Goal: Task Accomplishment & Management: Complete application form

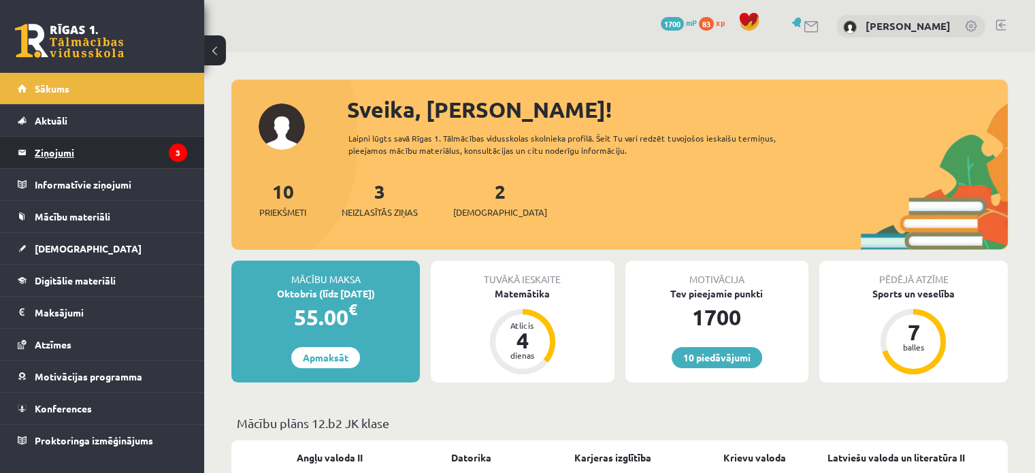
click at [167, 152] on legend "Ziņojumi 3" at bounding box center [111, 152] width 152 height 31
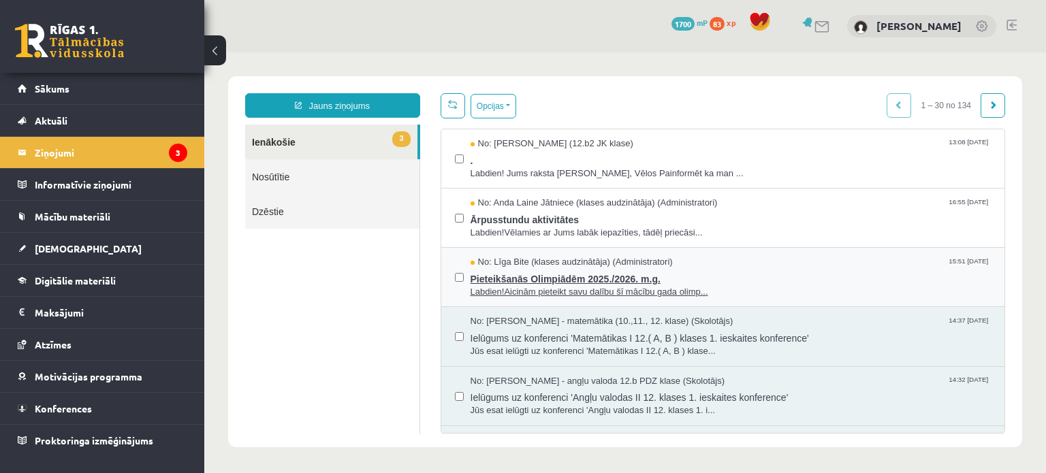
click at [542, 280] on span "Pieteikšanās Olimpiādēm 2025./2026. m.g." at bounding box center [730, 277] width 521 height 17
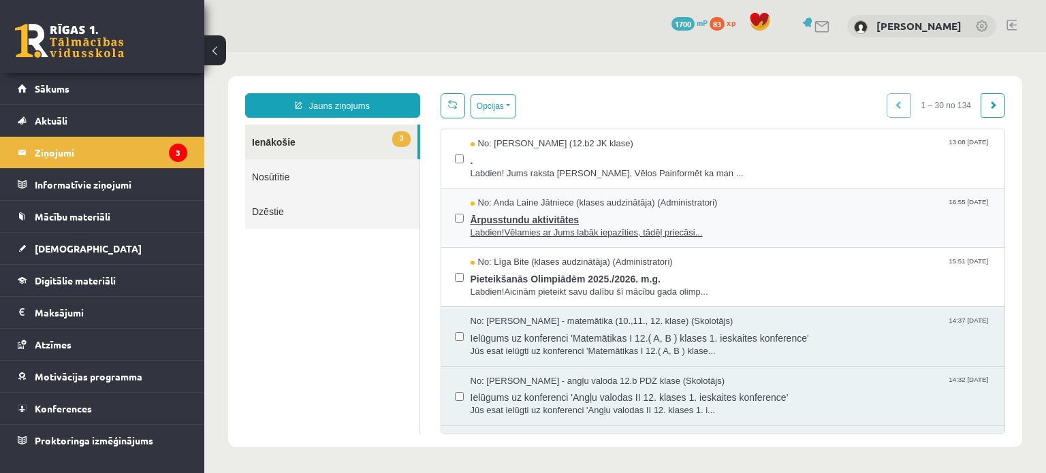
click at [539, 214] on span "Ārpusstundu aktivitātes" at bounding box center [730, 218] width 521 height 17
click at [560, 219] on span "Ārpusstundu aktivitātes" at bounding box center [730, 218] width 521 height 17
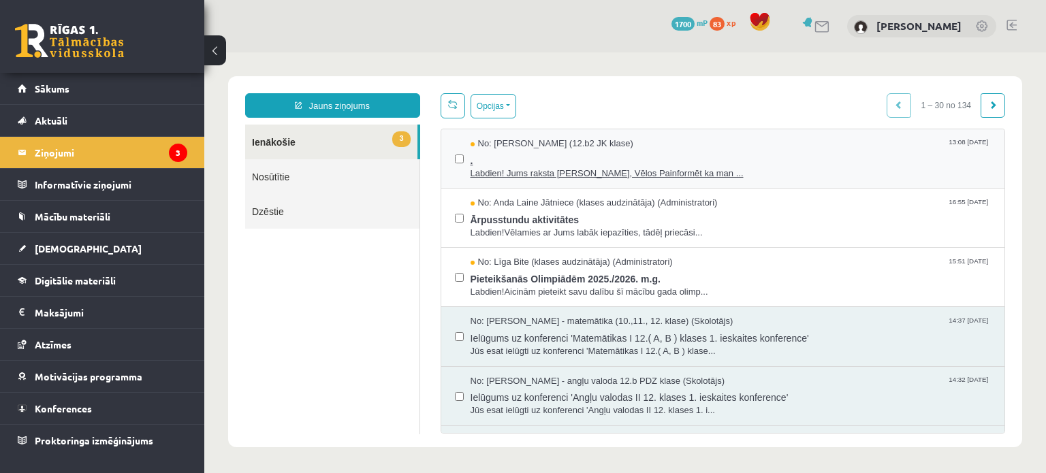
click at [553, 156] on span "." at bounding box center [730, 158] width 521 height 17
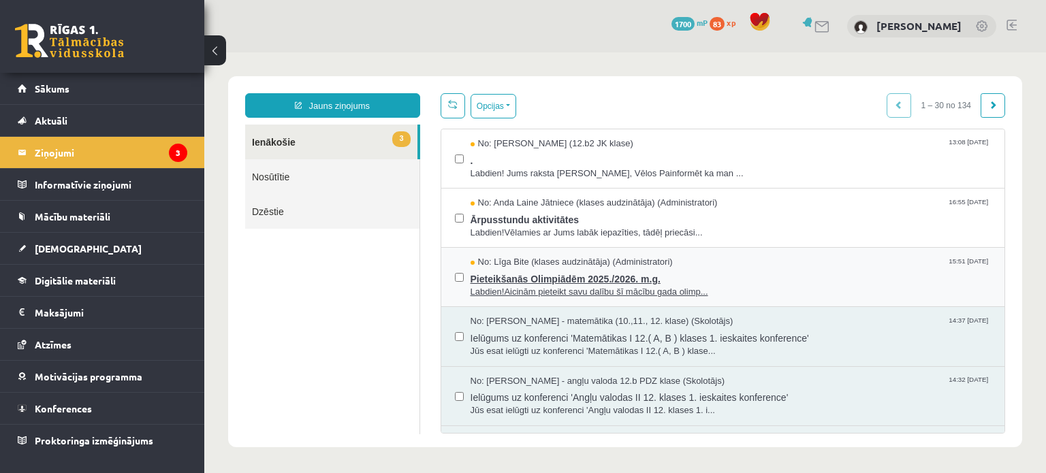
click at [630, 283] on span "Pieteikšanās Olimpiādēm 2025./2026. m.g." at bounding box center [730, 277] width 521 height 17
click at [165, 149] on legend "Ziņojumi 3" at bounding box center [111, 152] width 152 height 31
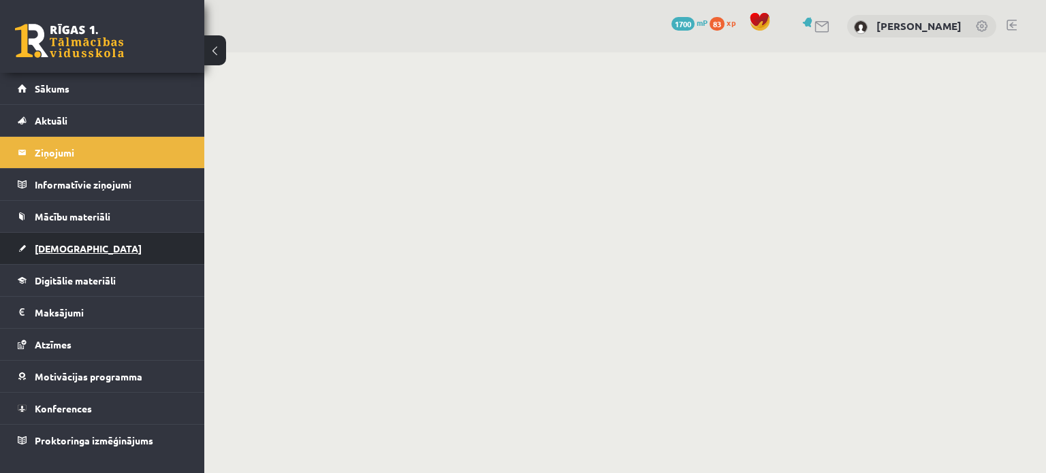
click at [82, 249] on link "[DEMOGRAPHIC_DATA]" at bounding box center [103, 248] width 170 height 31
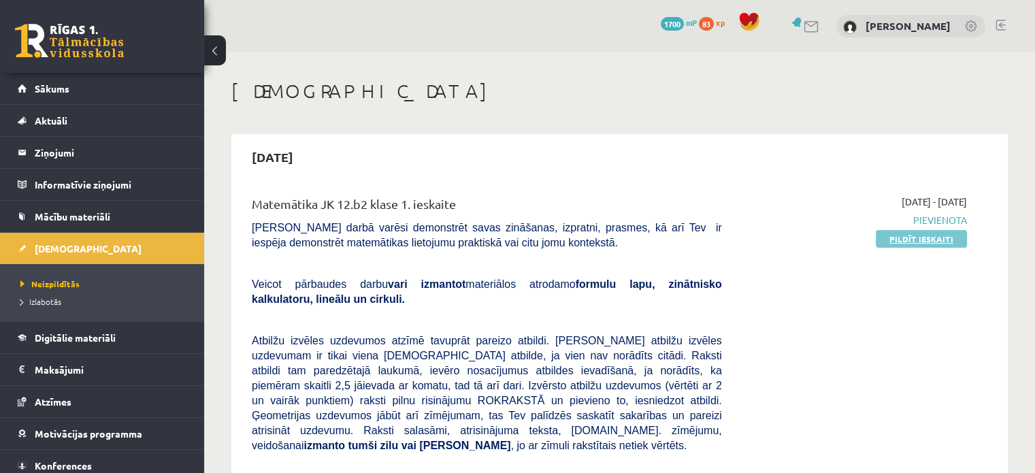
click at [895, 236] on link "Pildīt ieskaiti" at bounding box center [921, 239] width 91 height 18
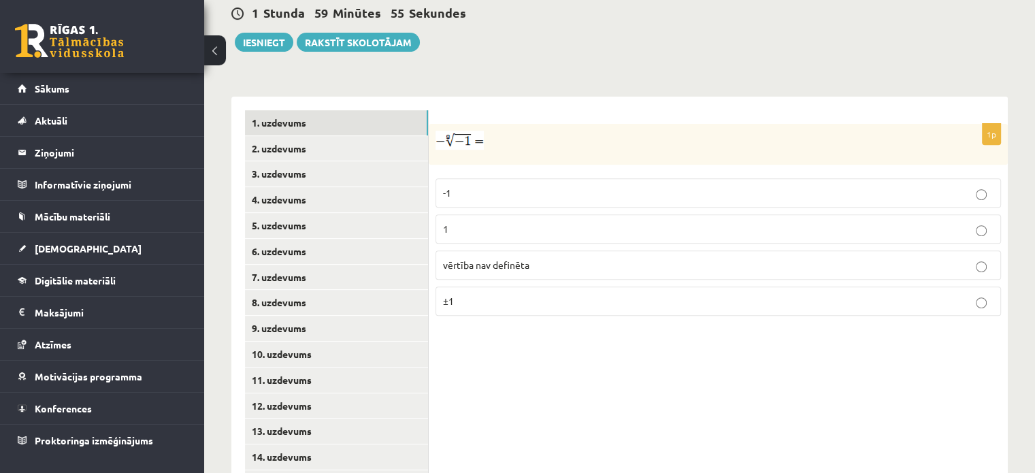
scroll to position [542, 0]
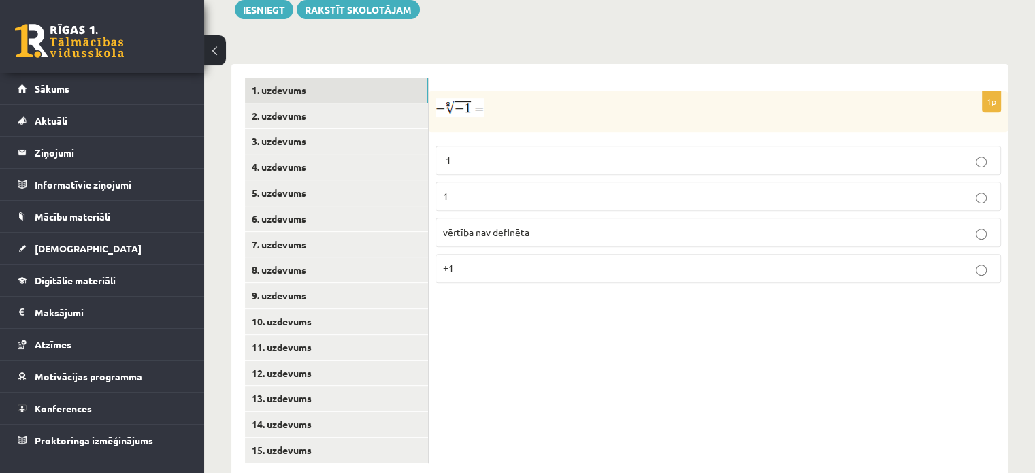
click at [455, 218] on label "vērtība nav definēta" at bounding box center [719, 232] width 566 height 29
click at [275, 103] on link "2. uzdevums" at bounding box center [336, 115] width 183 height 25
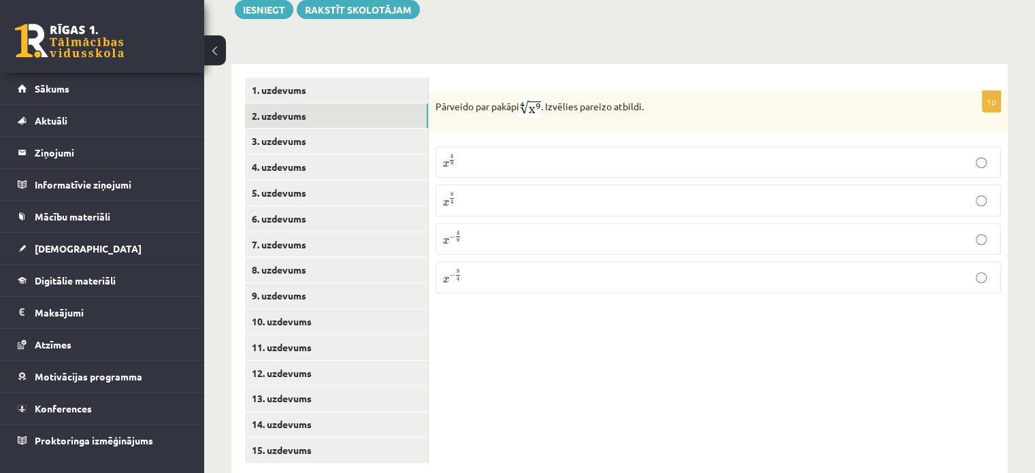
click at [444, 200] on span "x" at bounding box center [446, 203] width 6 height 6
click at [360, 129] on link "3. uzdevums" at bounding box center [336, 141] width 183 height 25
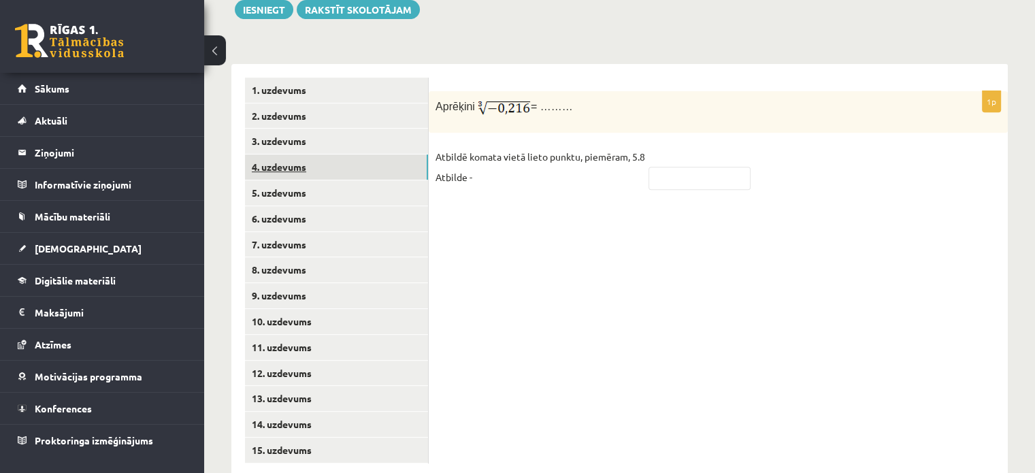
click at [338, 155] on link "4. uzdevums" at bounding box center [336, 167] width 183 height 25
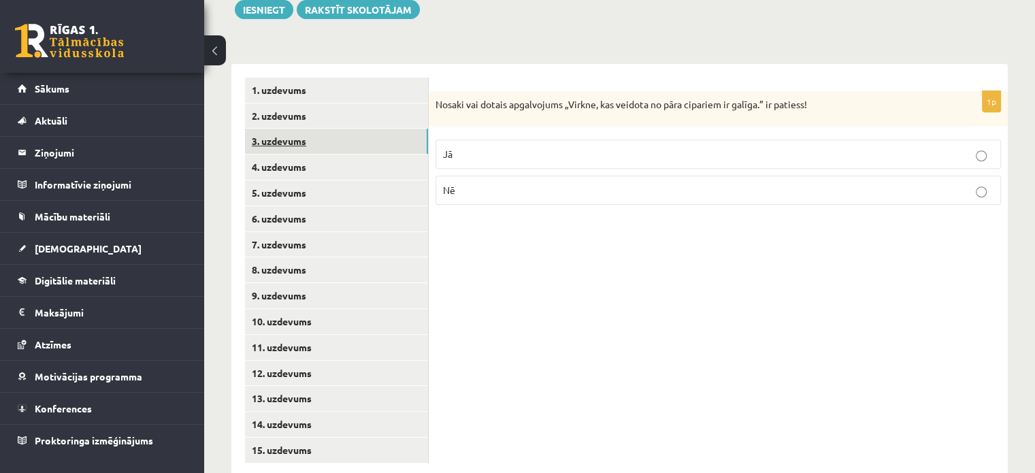
click at [340, 129] on link "3. uzdevums" at bounding box center [336, 141] width 183 height 25
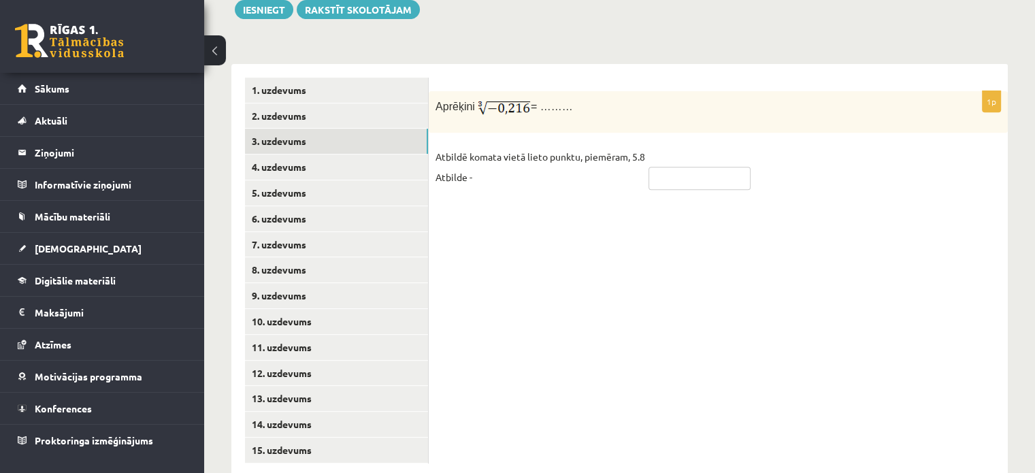
click at [681, 167] on input "text" at bounding box center [700, 178] width 102 height 23
click at [669, 167] on input "text" at bounding box center [700, 178] width 102 height 23
type input "****"
click at [306, 155] on link "4. uzdevums" at bounding box center [336, 167] width 183 height 25
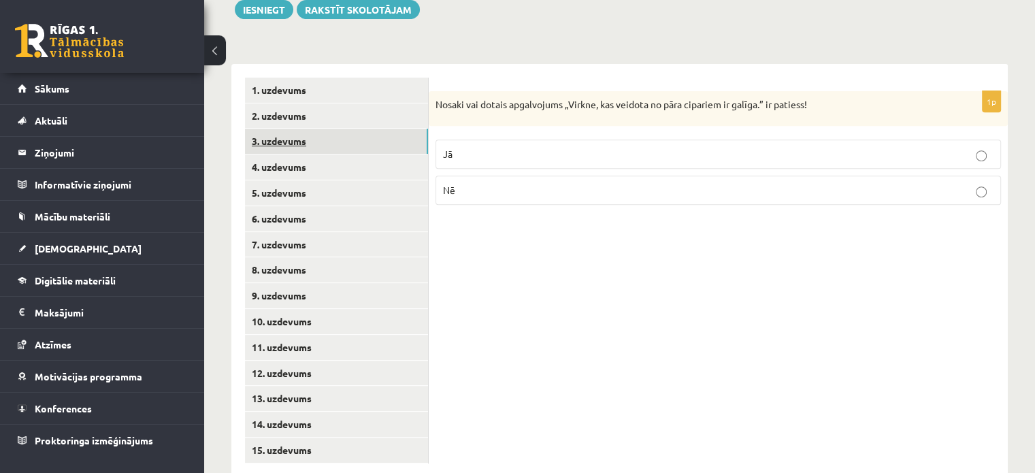
click at [319, 129] on link "3. uzdevums" at bounding box center [336, 141] width 183 height 25
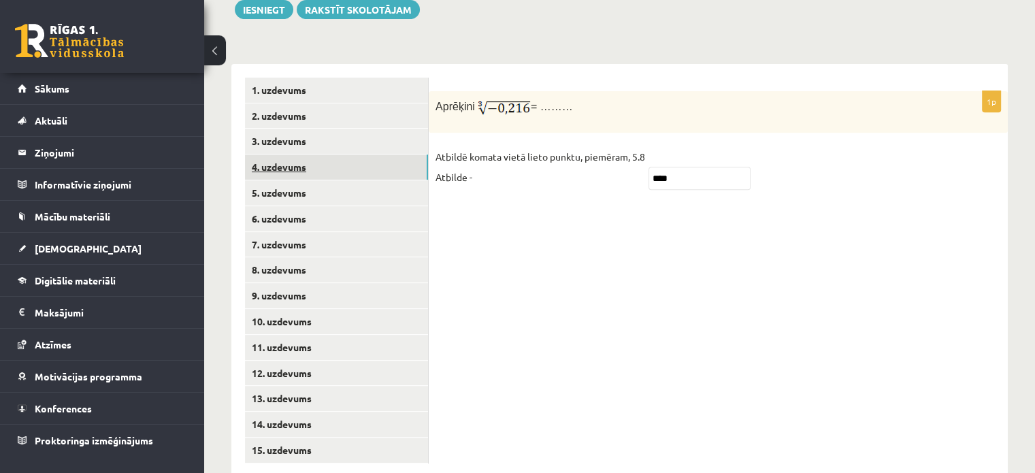
click at [365, 155] on link "4. uzdevums" at bounding box center [336, 167] width 183 height 25
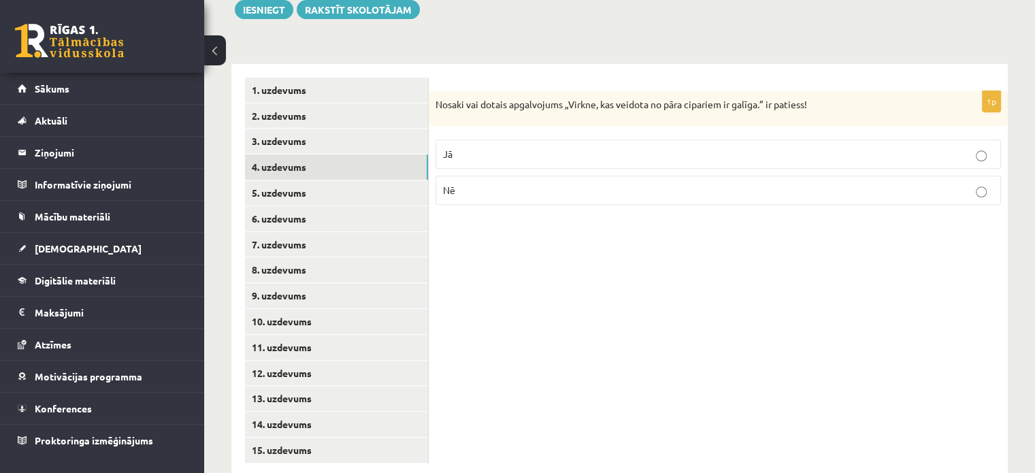
click at [482, 183] on p "Nē" at bounding box center [718, 190] width 551 height 14
click at [376, 180] on link "5. uzdevums" at bounding box center [336, 192] width 183 height 25
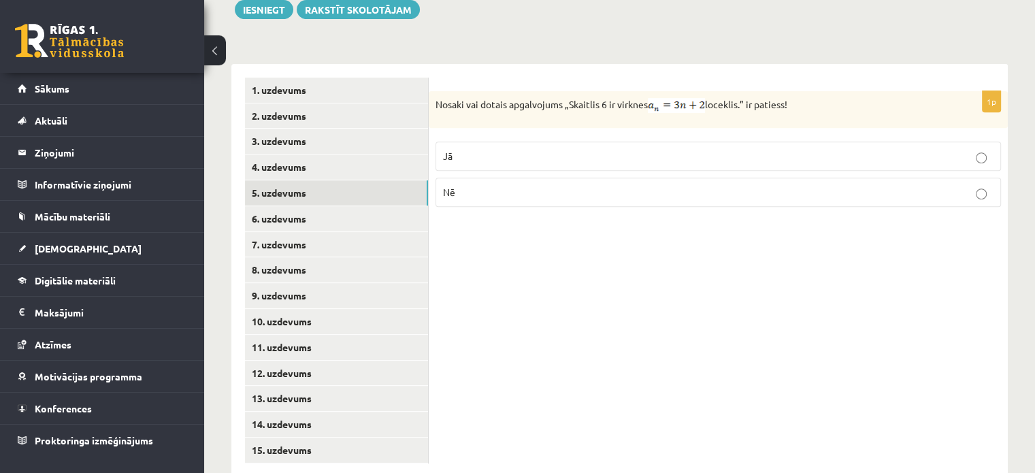
click at [477, 178] on label "Nē" at bounding box center [719, 192] width 566 height 29
click at [313, 206] on link "6. uzdevums" at bounding box center [336, 218] width 183 height 25
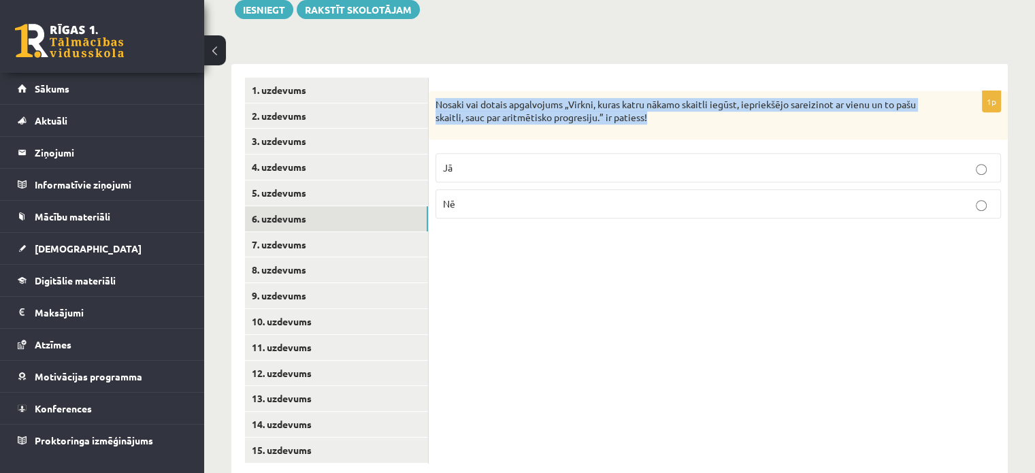
drag, startPoint x: 436, startPoint y: 70, endPoint x: 667, endPoint y: 95, distance: 232.1
click at [667, 95] on div "Nosaki vai dotais apgalvojums „Virkni, kuras katru nākamo skaitli iegūst, iepri…" at bounding box center [718, 115] width 579 height 48
copy p "Nosaki vai dotais apgalvojums „Virkni, kuras katru nākamo skaitli iegūst, iepri…"
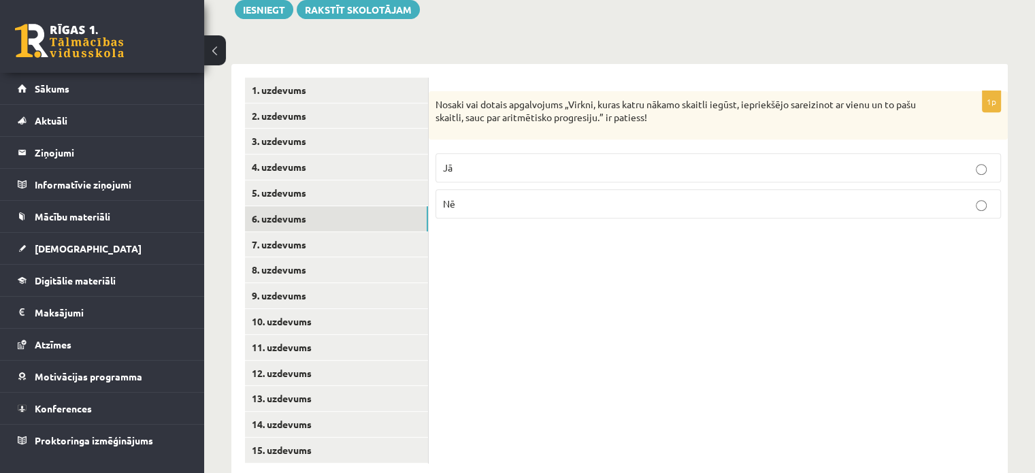
click at [500, 197] on p "Nē" at bounding box center [718, 204] width 551 height 14
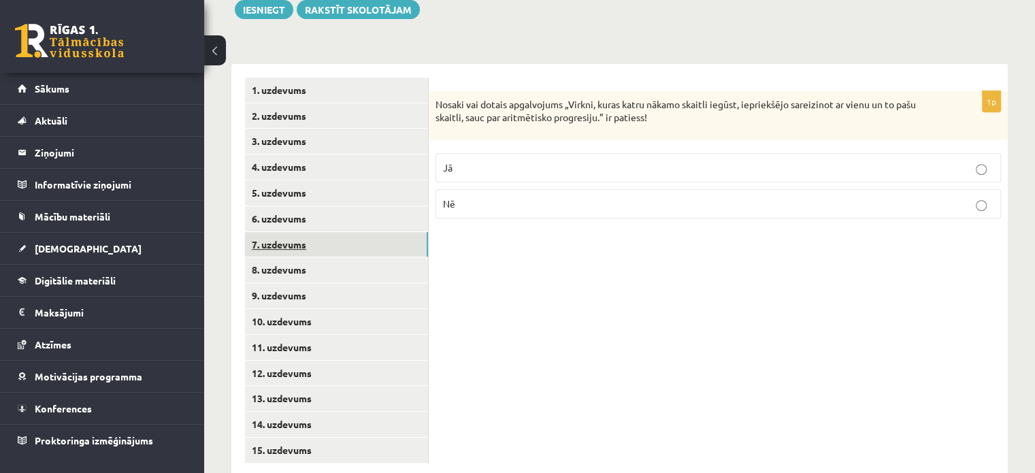
click at [323, 232] on link "7. uzdevums" at bounding box center [336, 244] width 183 height 25
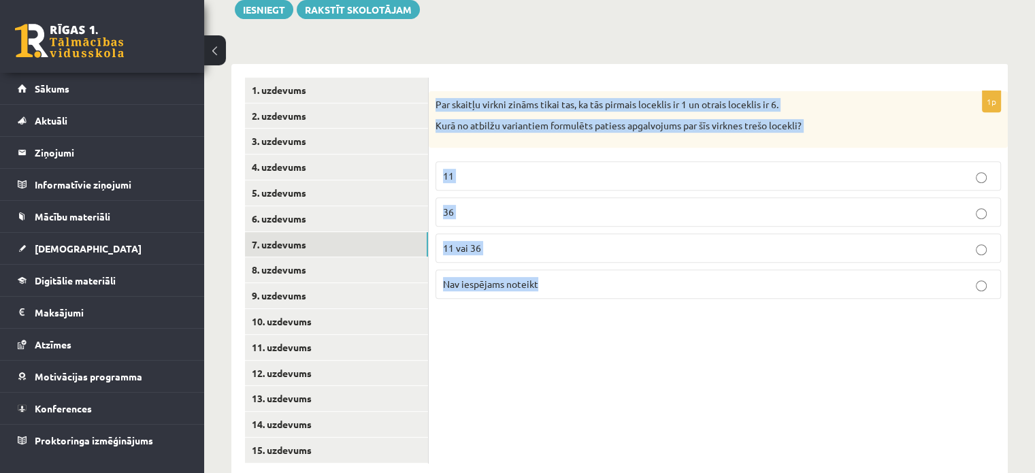
drag, startPoint x: 436, startPoint y: 71, endPoint x: 521, endPoint y: 225, distance: 176.4
click at [557, 245] on div "1p Par skaitļu virkni zināms tikai tas, ka tās pirmais loceklis ir 1 un otrais …" at bounding box center [718, 200] width 579 height 219
copy div "Par skaitļu virkni zināms tikai tas, ka tās pirmais loceklis ir 1 un otrais loc…"
click at [561, 353] on div "1p Par skaitļu virkni zināms tikai tas, ka tās pirmais loceklis ir 1 un otrais …" at bounding box center [718, 270] width 579 height 413
click at [828, 366] on div "1p Par skaitļu virkni zināms tikai tas, ka tās pirmais loceklis ir 1 un otrais …" at bounding box center [718, 270] width 579 height 413
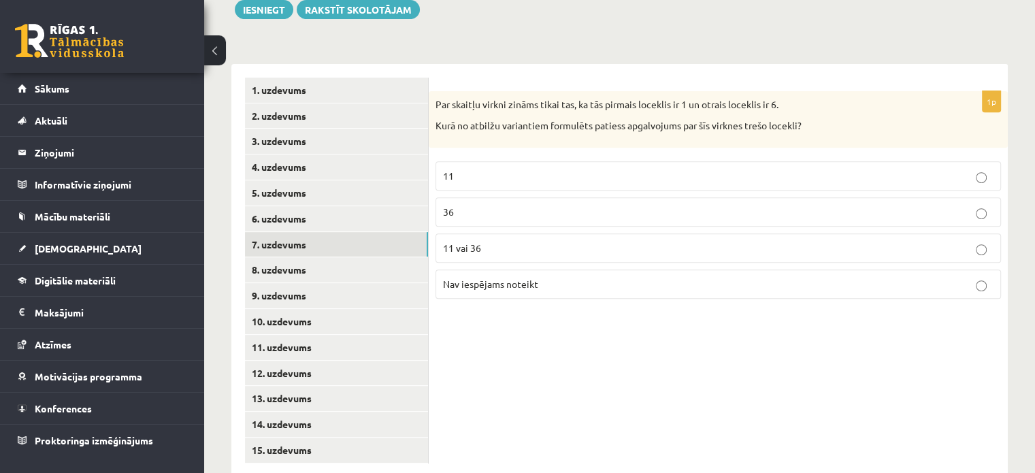
click at [528, 241] on p "11 vai 36" at bounding box center [718, 248] width 551 height 14
click at [302, 257] on link "8. uzdevums" at bounding box center [336, 269] width 183 height 25
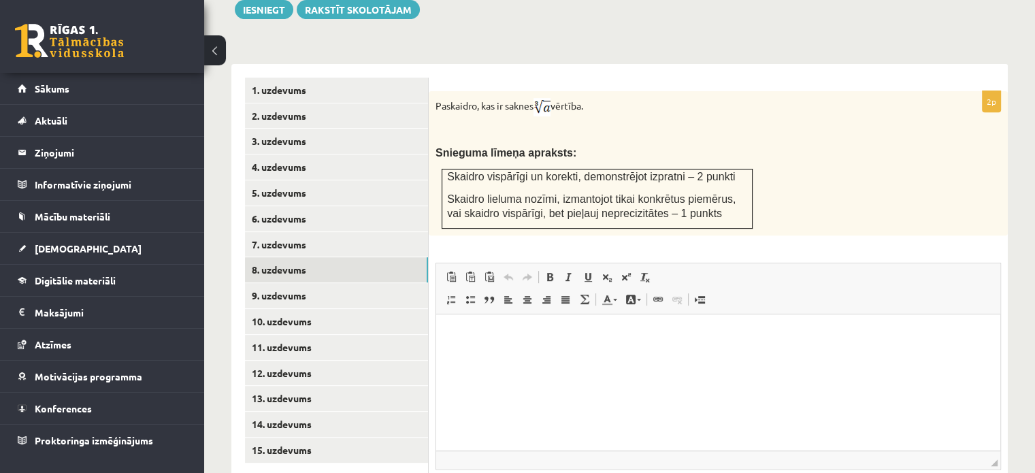
scroll to position [0, 0]
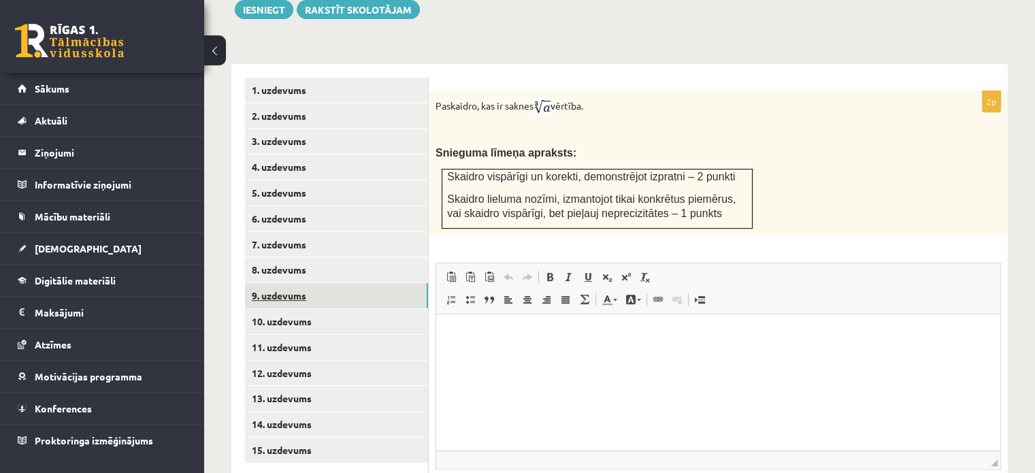
click at [280, 283] on link "9. uzdevums" at bounding box center [336, 295] width 183 height 25
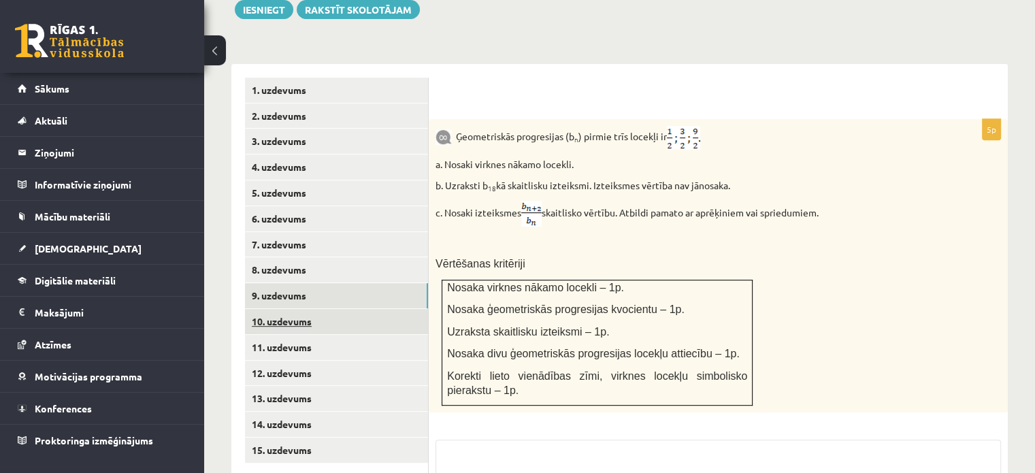
click at [291, 309] on link "10. uzdevums" at bounding box center [336, 321] width 183 height 25
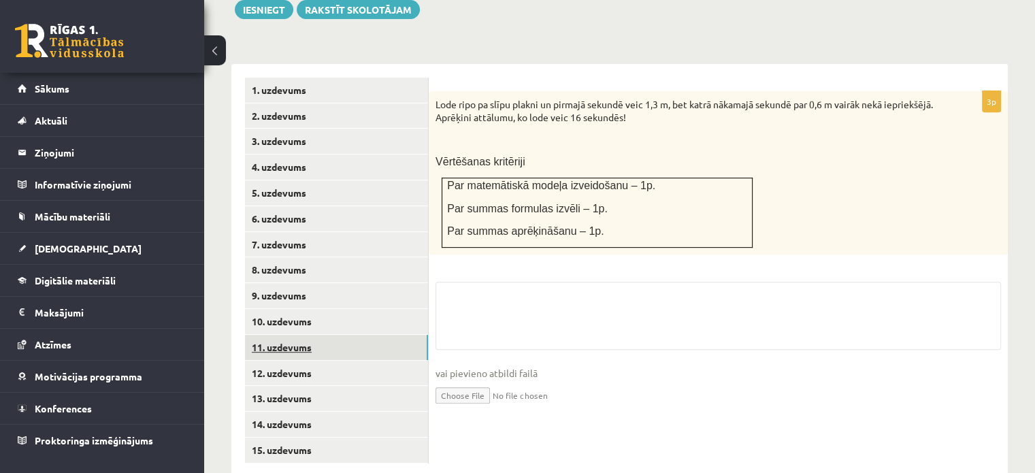
click at [294, 335] on link "11. uzdevums" at bounding box center [336, 347] width 183 height 25
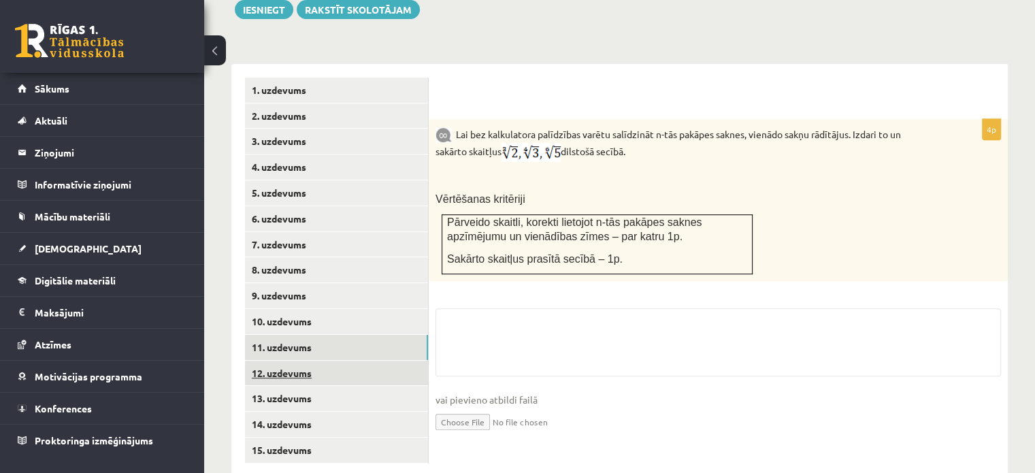
click at [294, 361] on link "12. uzdevums" at bounding box center [336, 373] width 183 height 25
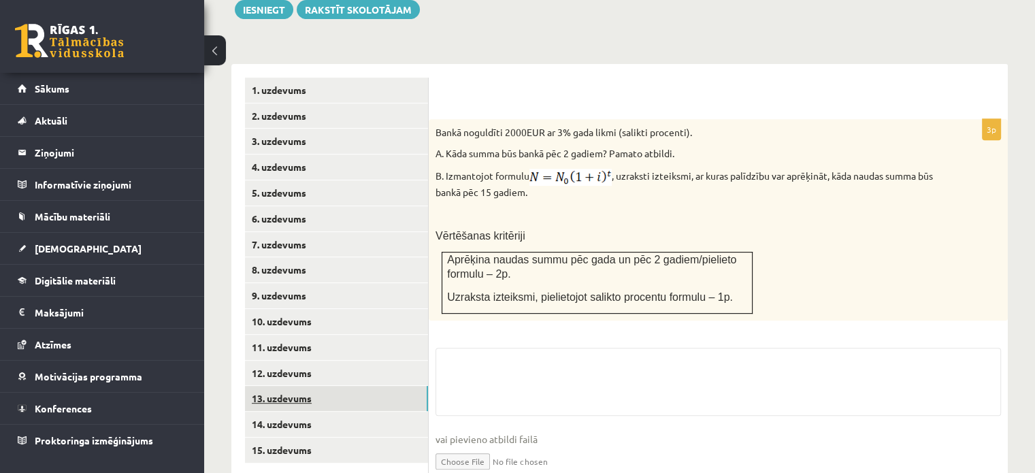
click at [294, 386] on link "13. uzdevums" at bounding box center [336, 398] width 183 height 25
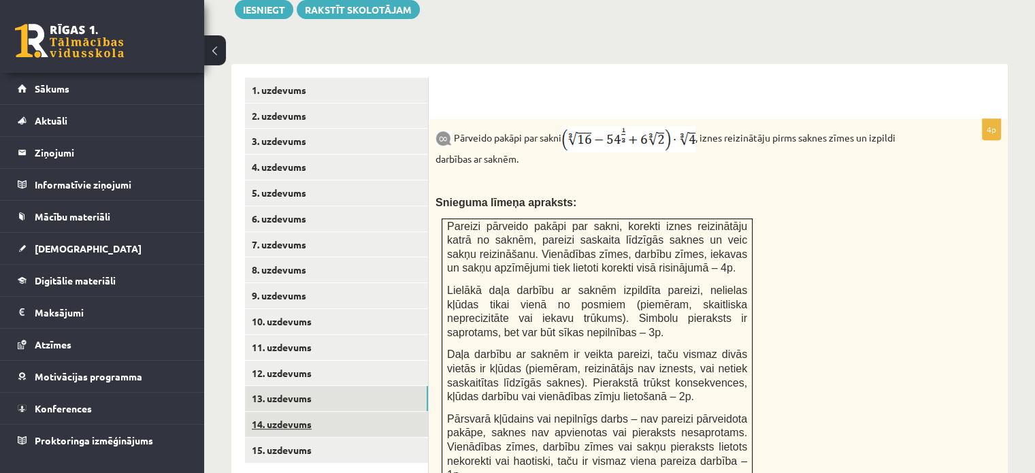
click at [294, 412] on link "14. uzdevums" at bounding box center [336, 424] width 183 height 25
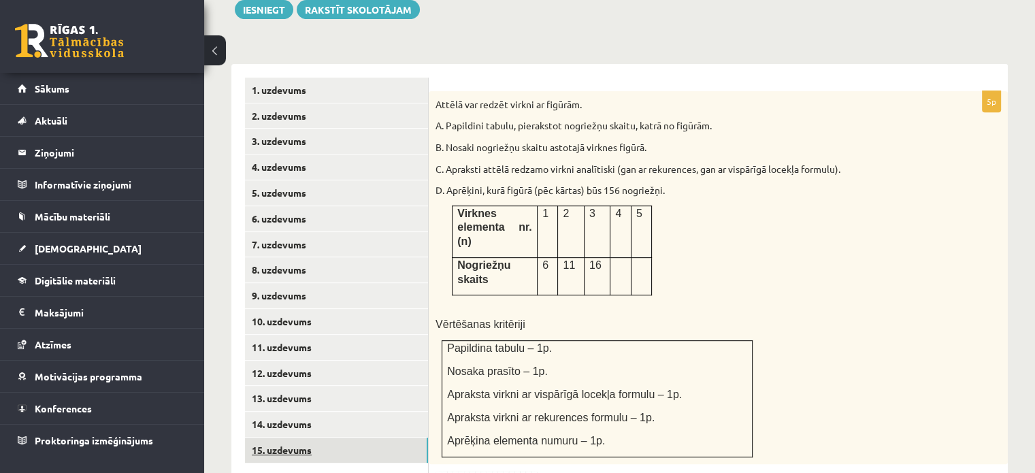
click at [292, 438] on link "15. uzdevums" at bounding box center [336, 450] width 183 height 25
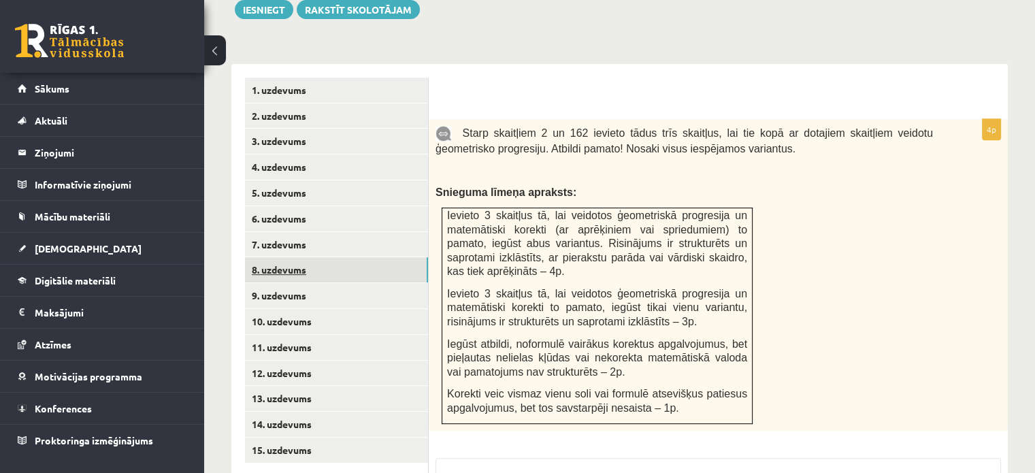
click at [313, 257] on link "8. uzdevums" at bounding box center [336, 269] width 183 height 25
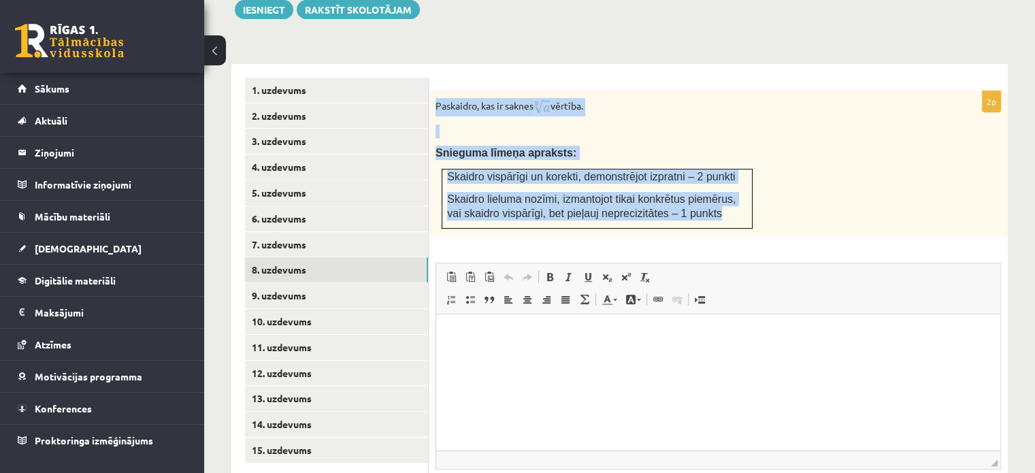
drag, startPoint x: 435, startPoint y: 73, endPoint x: 730, endPoint y: 184, distance: 315.2
click at [730, 184] on div "Paskaidro, kas ir saknes vērtība. Snieguma līmeņa apraksts: Skaidro vispārīgi u…" at bounding box center [718, 163] width 579 height 144
copy div "Paskaidro, kas ir saknes vērtība. Snieguma līmeņa apraksts: Skaidro vispārīgi u…"
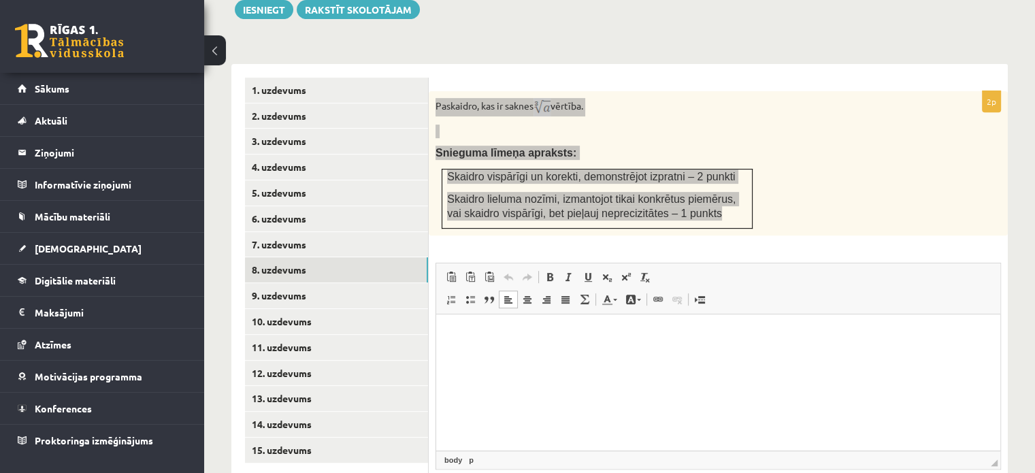
click at [788, 356] on html at bounding box center [718, 335] width 564 height 42
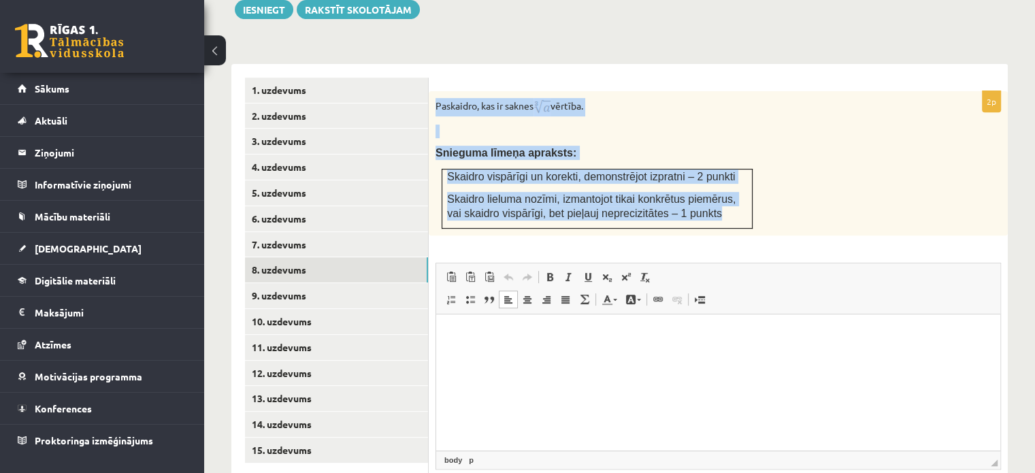
click at [821, 146] on p "Snieguma līmeņa apraksts:" at bounding box center [685, 153] width 498 height 14
drag, startPoint x: 432, startPoint y: 70, endPoint x: 692, endPoint y: 205, distance: 292.3
click at [692, 205] on div "2p Paskaidro, kas ir saknes vērtība. Snieguma līmeņa apraksts: Skaidro vispārīg…" at bounding box center [718, 318] width 579 height 455
copy div "Paskaidro, kas ir saknes vērtība. Snieguma līmeņa apraksts: Skaidro vispārīgi u…"
click at [805, 163] on div "Paskaidro, kas ir saknes vērtība. Snieguma līmeņa apraksts: Skaidro vispārīgi u…" at bounding box center [718, 163] width 579 height 144
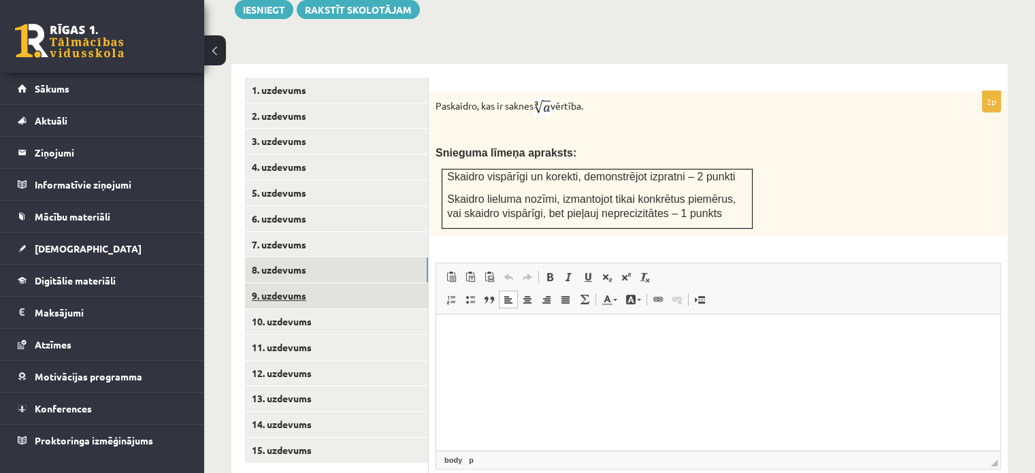
click at [262, 283] on link "9. uzdevums" at bounding box center [336, 295] width 183 height 25
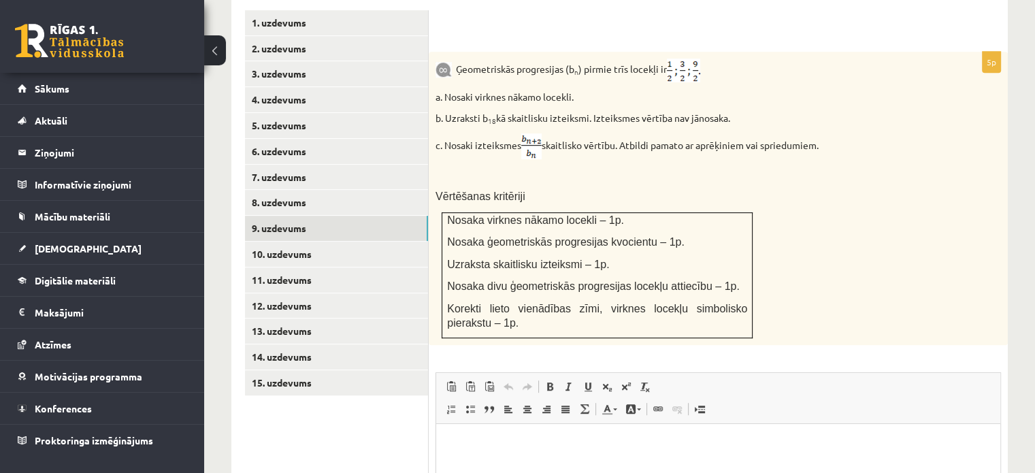
scroll to position [610, 0]
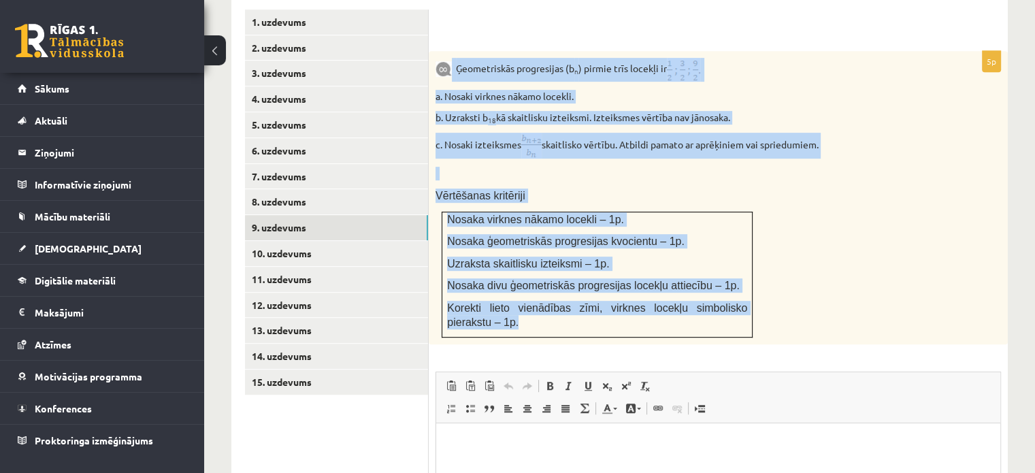
drag, startPoint x: 452, startPoint y: 35, endPoint x: 713, endPoint y: 293, distance: 367.3
click at [730, 299] on div "Ģeometriskās progresijas (b n ) pirmie trīs locekļi ir a. Nosaki virknes nākamo…" at bounding box center [718, 197] width 579 height 293
copy div "Ģeometriskās progresijas (b n ) pirmie trīs locekļi ir a. Nosaki virknes nākamo…"
click at [930, 259] on div "Ģeometriskās progresijas (b n ) pirmie trīs locekļi ir a. Nosaki virknes nākamo…" at bounding box center [718, 197] width 579 height 293
click at [874, 229] on div "Ģeometriskās progresijas (b n ) pirmie trīs locekļi ir a. Nosaki virknes nākamo…" at bounding box center [718, 197] width 579 height 293
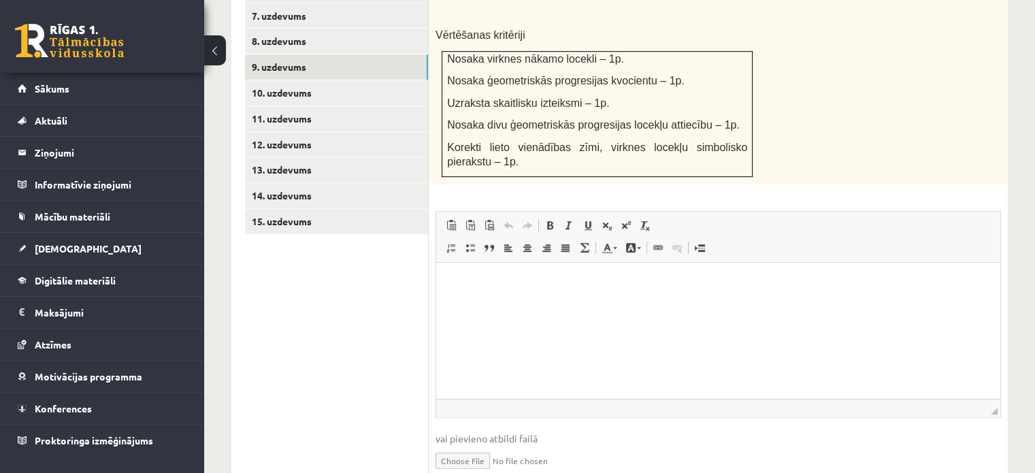
scroll to position [732, 0]
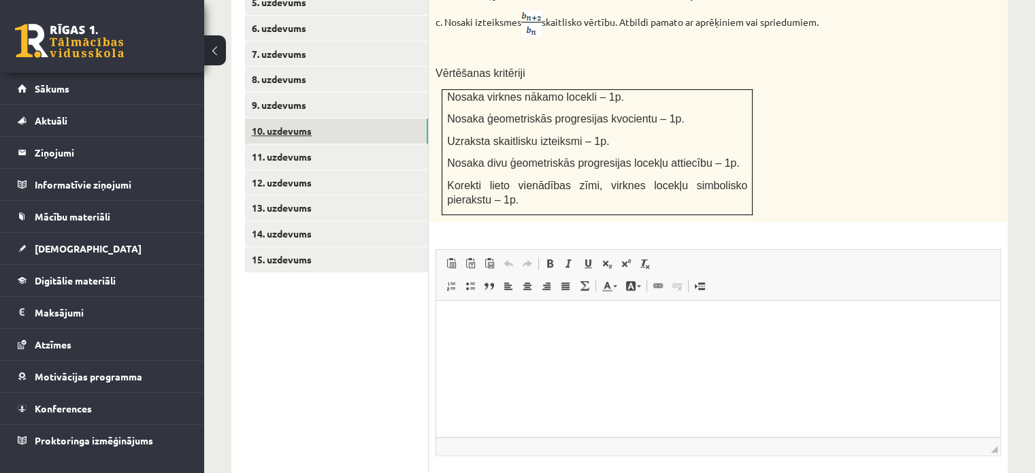
click at [275, 118] on link "10. uzdevums" at bounding box center [336, 130] width 183 height 25
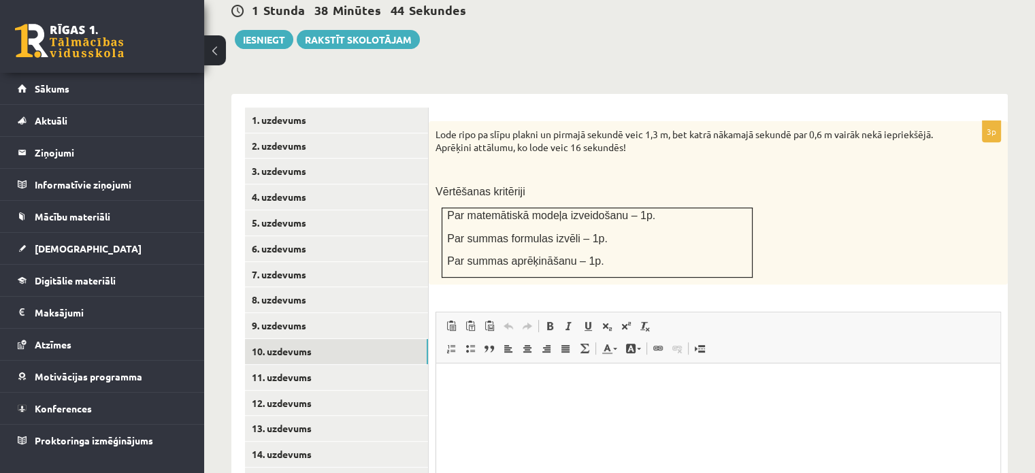
scroll to position [506, 0]
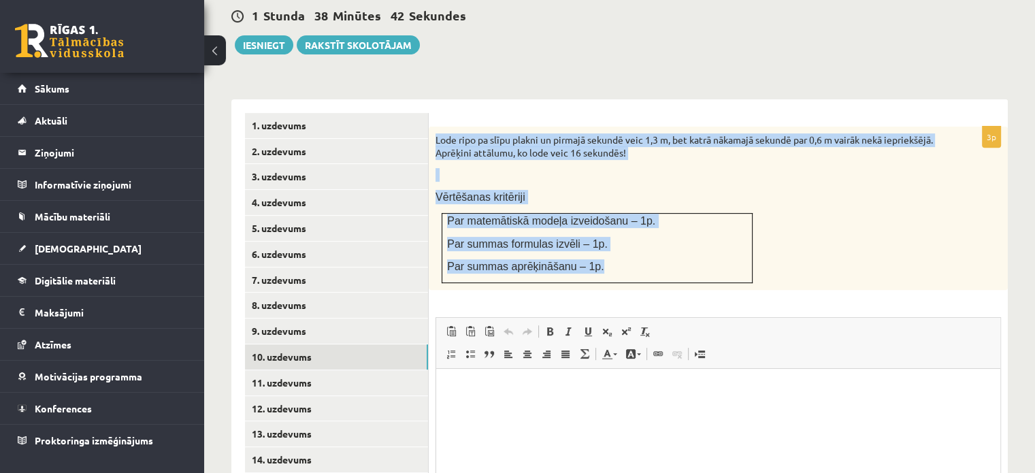
drag, startPoint x: 438, startPoint y: 97, endPoint x: 606, endPoint y: 223, distance: 209.1
click at [615, 229] on div "Lode ripo pa slīpu plakni un pirmajā sekundē veic 1,3 m, bet katrā nākamajā sek…" at bounding box center [718, 208] width 579 height 163
copy div "Lode ripo pa slīpu plakni un pirmajā sekundē veic 1,3 m, bet katrā nākamajā sek…"
click at [766, 190] on p "Vērtēšanas kritēriji" at bounding box center [685, 197] width 498 height 14
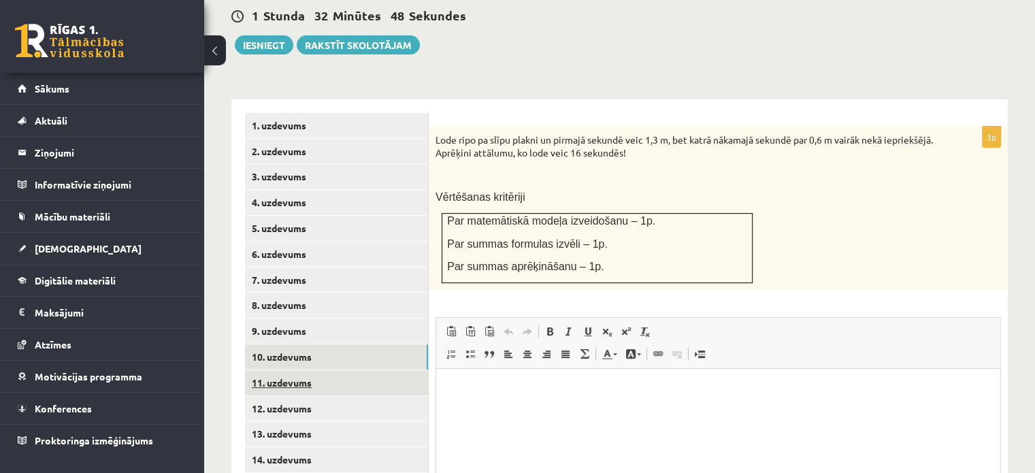
click at [337, 370] on link "11. uzdevums" at bounding box center [336, 382] width 183 height 25
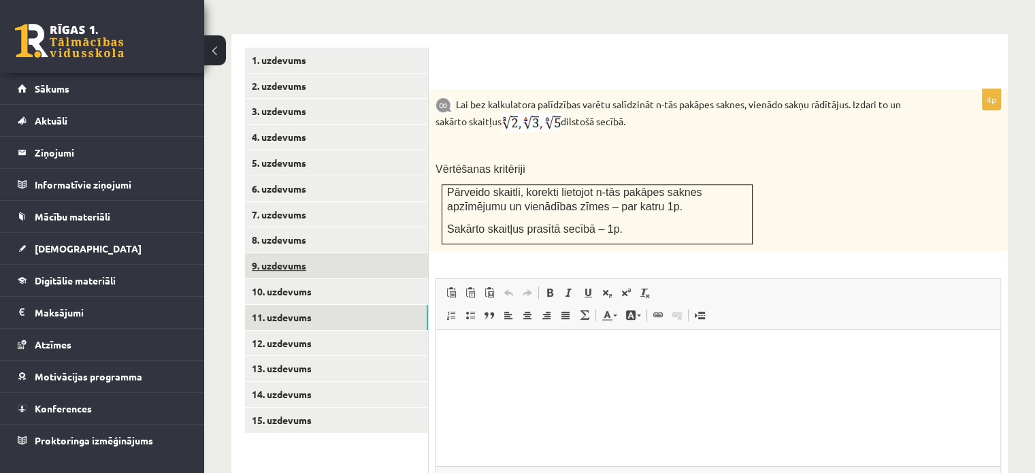
scroll to position [575, 0]
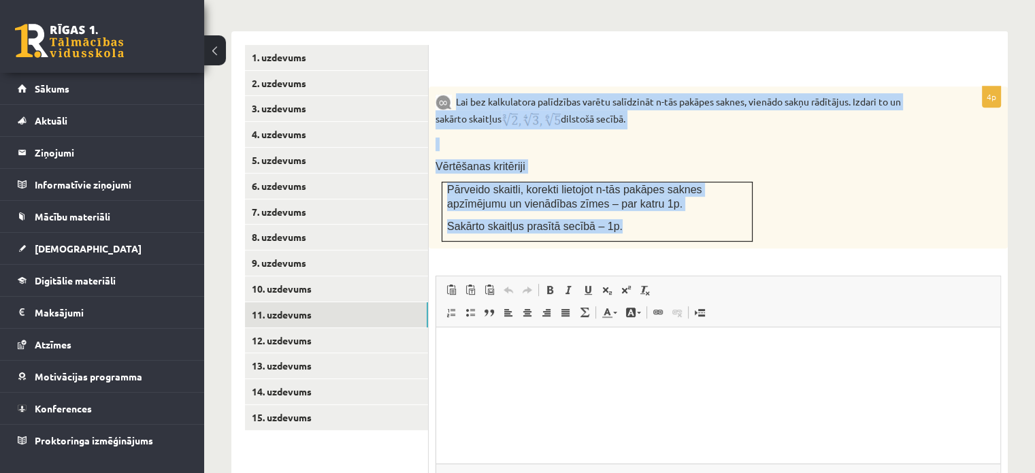
drag, startPoint x: 455, startPoint y: 65, endPoint x: 634, endPoint y: 205, distance: 227.0
click at [634, 205] on div "Lai bez kalkulatora palīdzības varētu salīdzināt n-tās pakāpes saknes, vienādo …" at bounding box center [718, 167] width 579 height 162
copy div "Lai bez kalkulatora palīdzības varētu salīdzināt n-tās pakāpes saknes, vienādo …"
click at [838, 176] on div "Lai bez kalkulatora palīdzības varētu salīdzināt n-tās pakāpes saknes, vienādo …" at bounding box center [718, 167] width 579 height 162
click at [742, 138] on p at bounding box center [685, 145] width 498 height 14
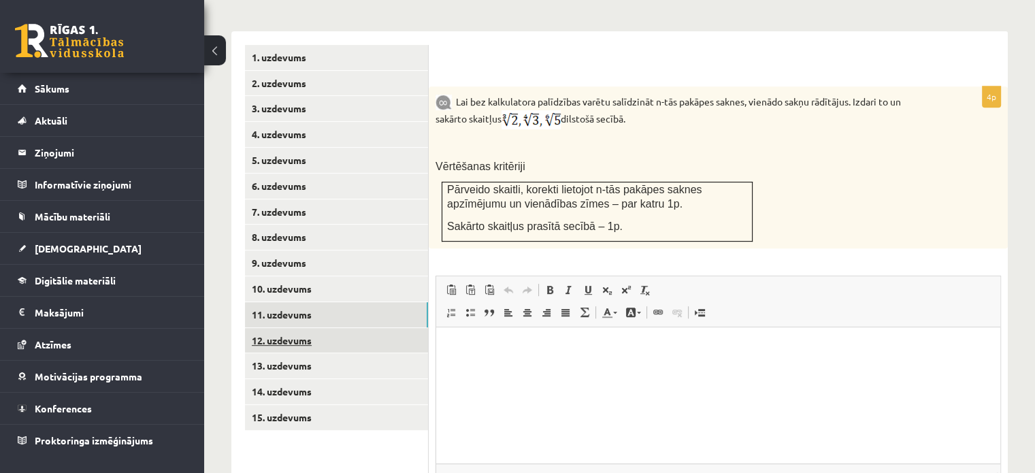
click at [279, 328] on link "12. uzdevums" at bounding box center [336, 340] width 183 height 25
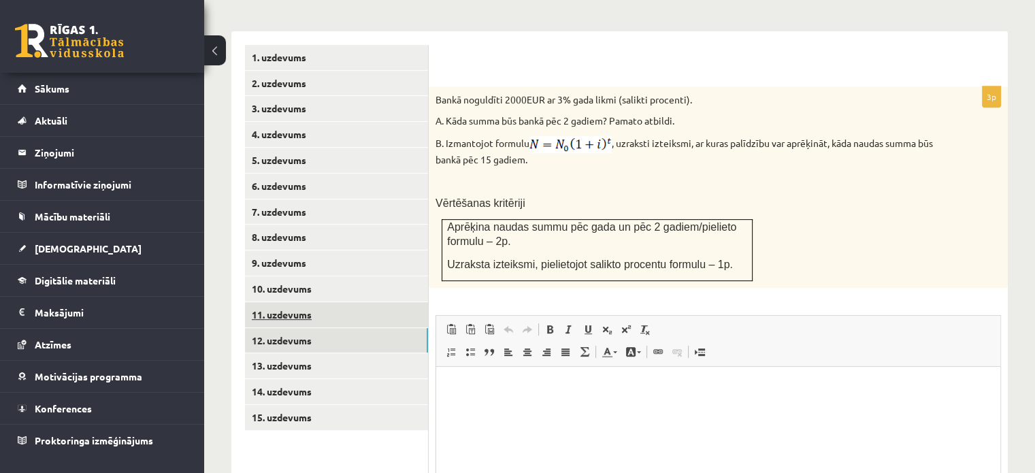
scroll to position [0, 0]
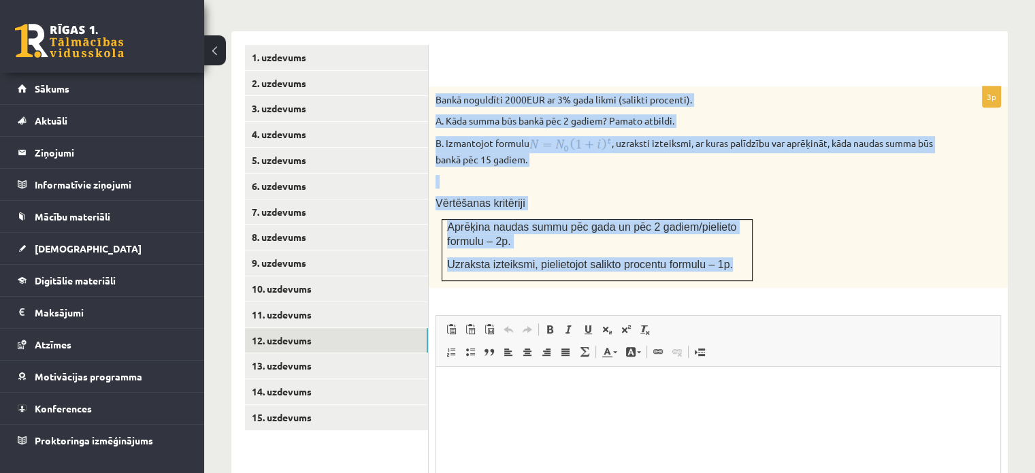
drag, startPoint x: 436, startPoint y: 64, endPoint x: 743, endPoint y: 225, distance: 347.4
click at [743, 225] on div "Bankā noguldīti 2000EUR ar 3% gada likmi (salikti procenti). A. Kāda summa būs …" at bounding box center [718, 186] width 579 height 201
copy div "Bankā noguldīti 2000EUR ar 3% gada likmi (salikti procenti). A. Kāda summa būs …"
click at [683, 175] on p at bounding box center [685, 182] width 498 height 14
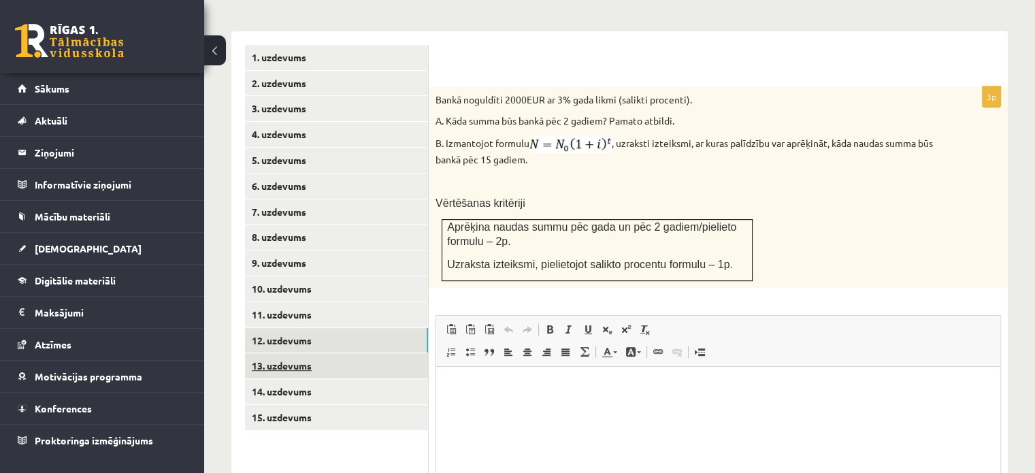
click at [319, 353] on link "13. uzdevums" at bounding box center [336, 365] width 183 height 25
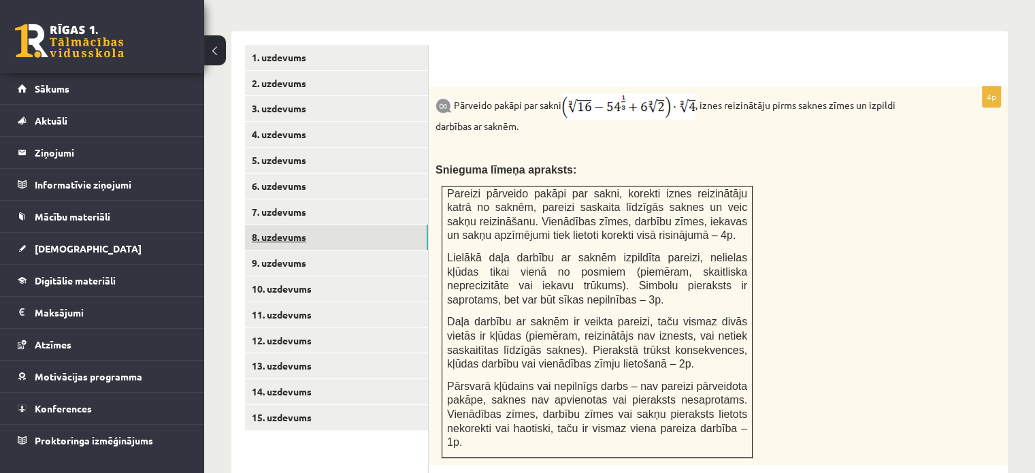
click at [323, 225] on link "8. uzdevums" at bounding box center [336, 237] width 183 height 25
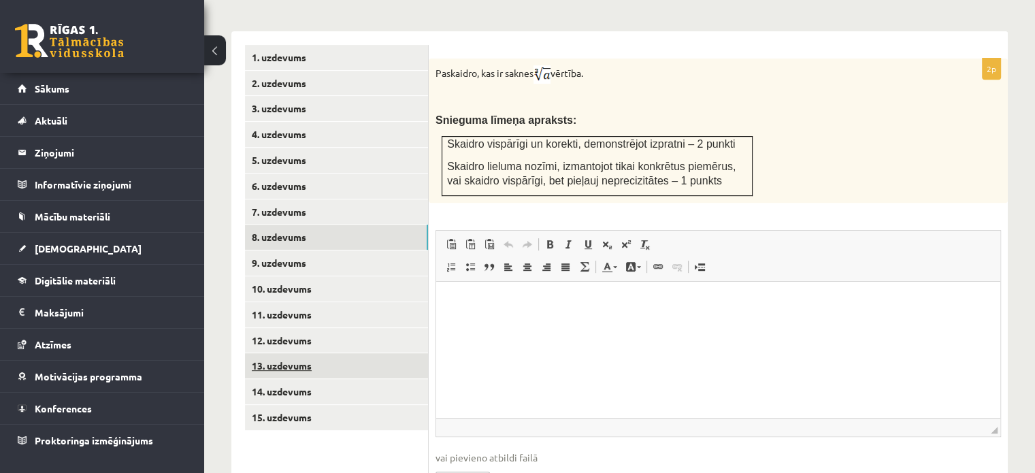
click at [293, 353] on link "13. uzdevums" at bounding box center [336, 365] width 183 height 25
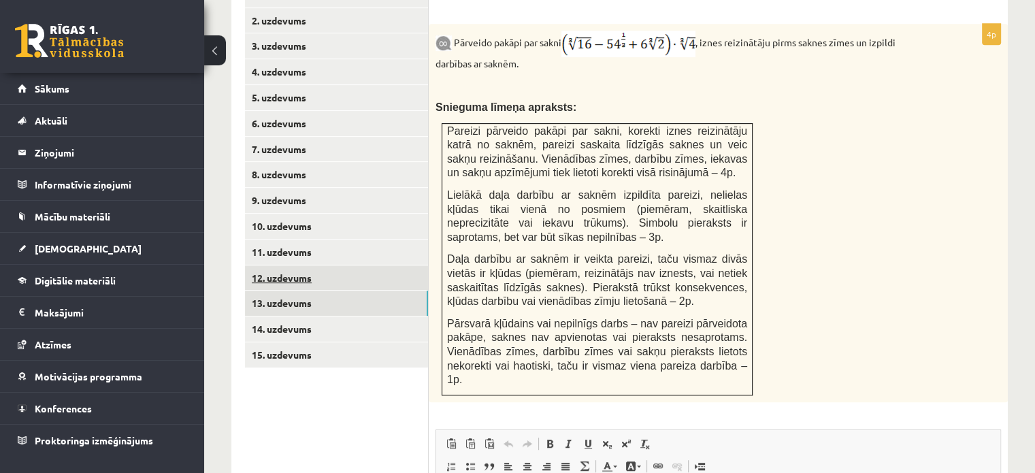
scroll to position [643, 0]
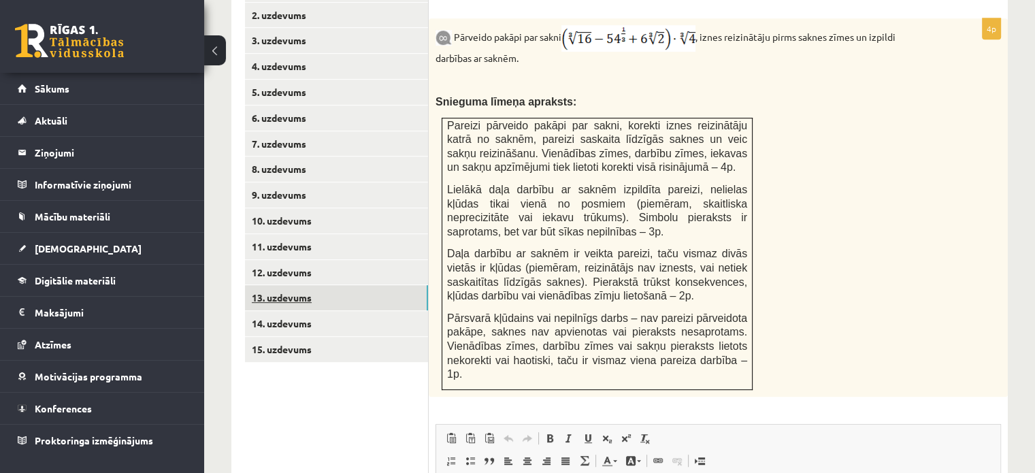
click at [316, 285] on link "13. uzdevums" at bounding box center [336, 297] width 183 height 25
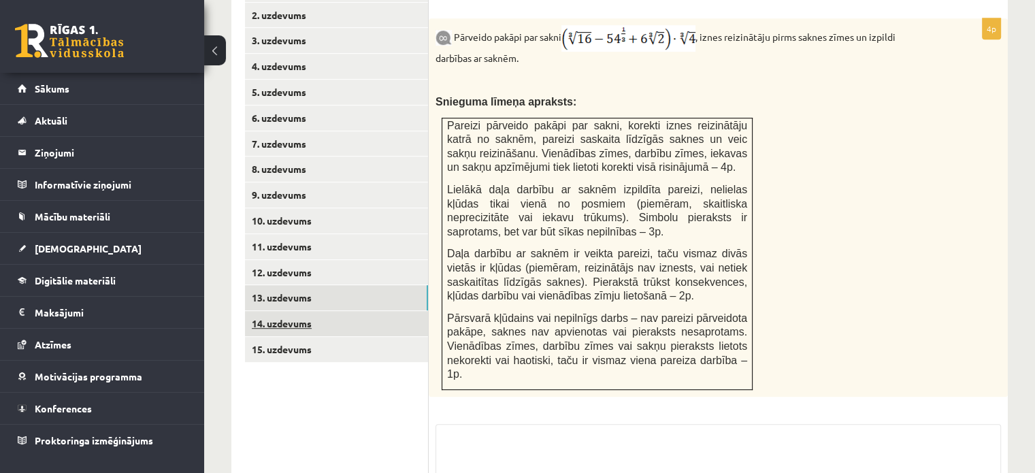
click at [318, 311] on link "14. uzdevums" at bounding box center [336, 323] width 183 height 25
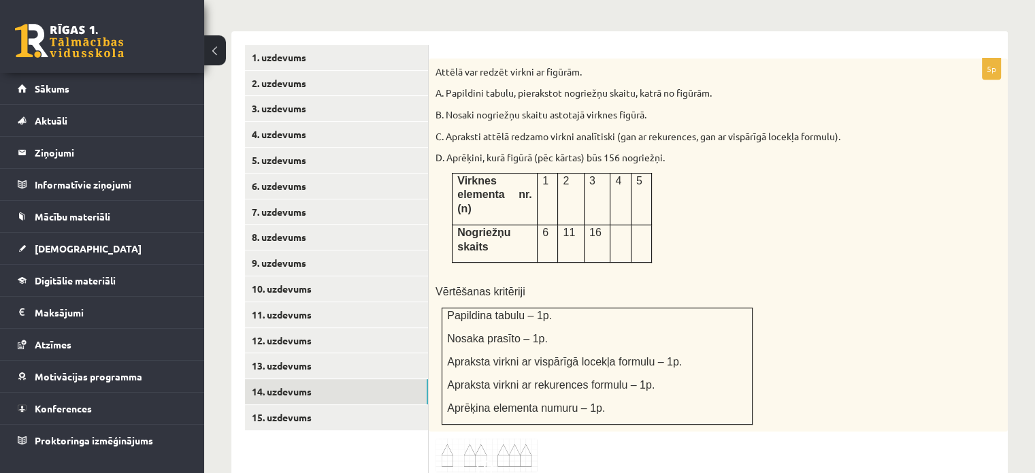
scroll to position [0, 0]
click at [300, 405] on link "15. uzdevums" at bounding box center [336, 417] width 183 height 25
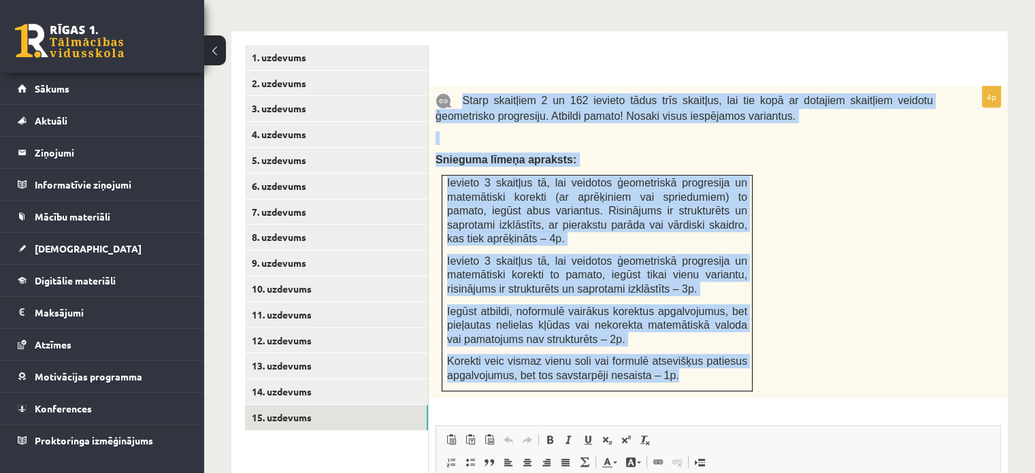
drag, startPoint x: 463, startPoint y: 65, endPoint x: 682, endPoint y: 325, distance: 340.1
click at [731, 346] on div "Starp skaitļiem 2 un 162 ievieto tādus trīs skaitļus, lai tie kopā ar dotajiem …" at bounding box center [718, 242] width 579 height 312
copy div "Starp skaitļiem 2 un 162 ievieto tādus trīs skaitļus, lai tie kopā ar dotajiem …"
click at [862, 256] on div "Starp skaitļiem 2 un 162 ievieto tādus trīs skaitļus, lai tie kopā ar dotajiem …" at bounding box center [718, 242] width 579 height 312
click at [825, 152] on p "Snieguma līmeņa apraksts:" at bounding box center [685, 159] width 498 height 14
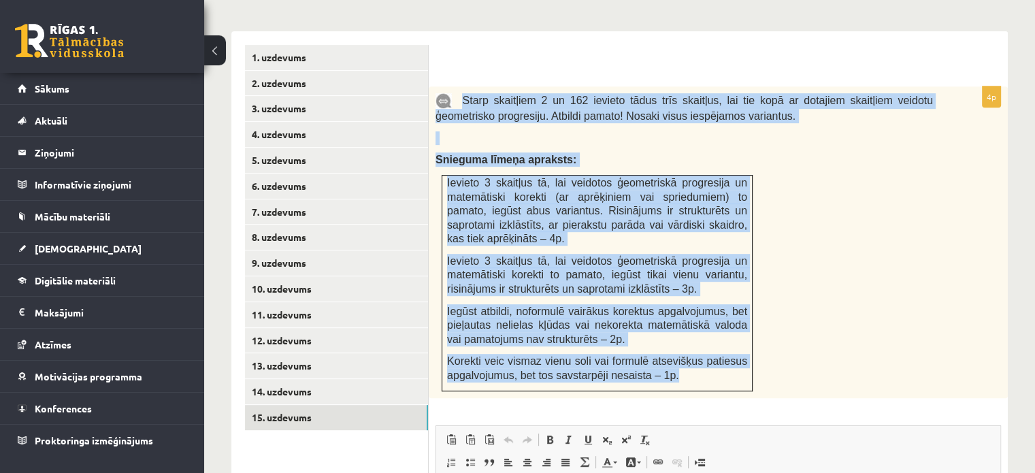
click at [815, 152] on p "Snieguma līmeņa apraksts:" at bounding box center [685, 159] width 498 height 14
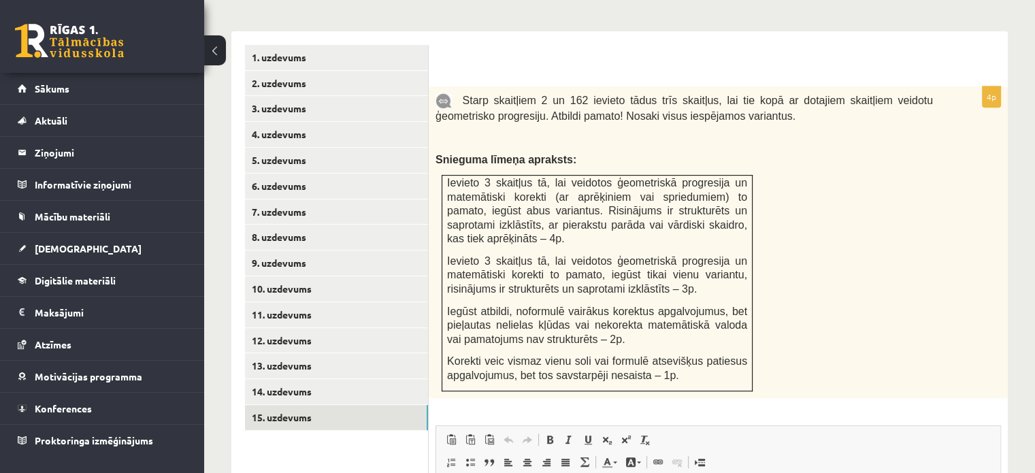
click at [596, 31] on div "4p Starp skaitļiem 2 un 162 ievieto tādus trīs skaitļus, lai tie kopā ar dotaji…" at bounding box center [718, 376] width 579 height 691
click at [319, 251] on link "9. uzdevums" at bounding box center [336, 263] width 183 height 25
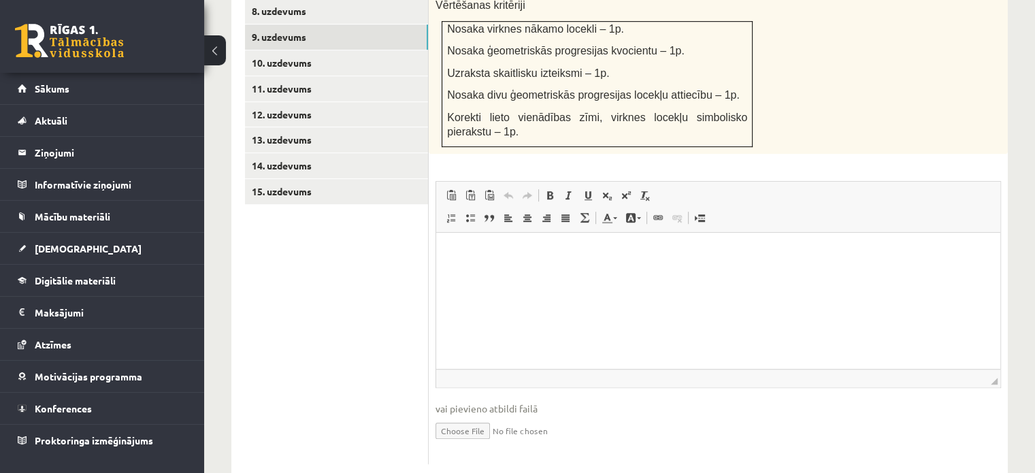
scroll to position [801, 0]
drag, startPoint x: 477, startPoint y: 393, endPoint x: 452, endPoint y: 393, distance: 24.5
click at [452, 416] on input "file" at bounding box center [719, 430] width 566 height 28
type input "**********"
click at [310, 50] on link "10. uzdevums" at bounding box center [336, 62] width 183 height 25
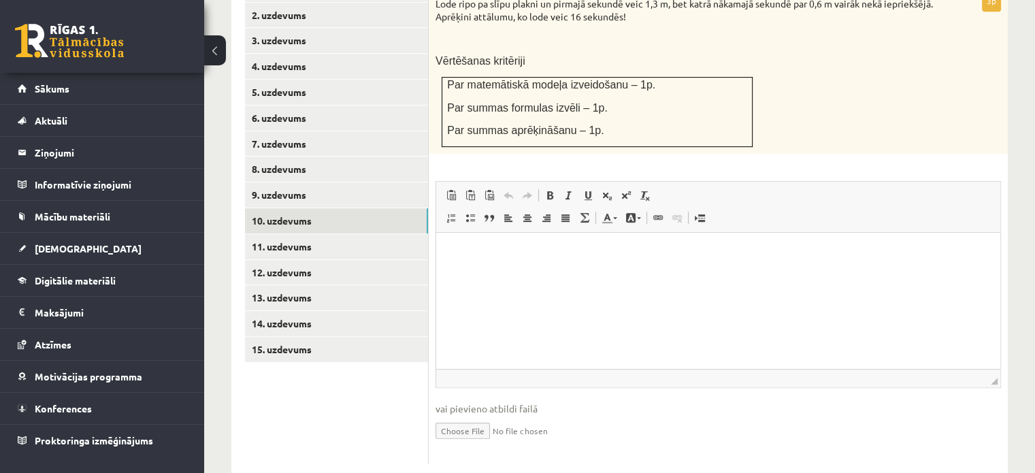
scroll to position [0, 0]
click at [457, 416] on input "file" at bounding box center [719, 430] width 566 height 28
type input "**********"
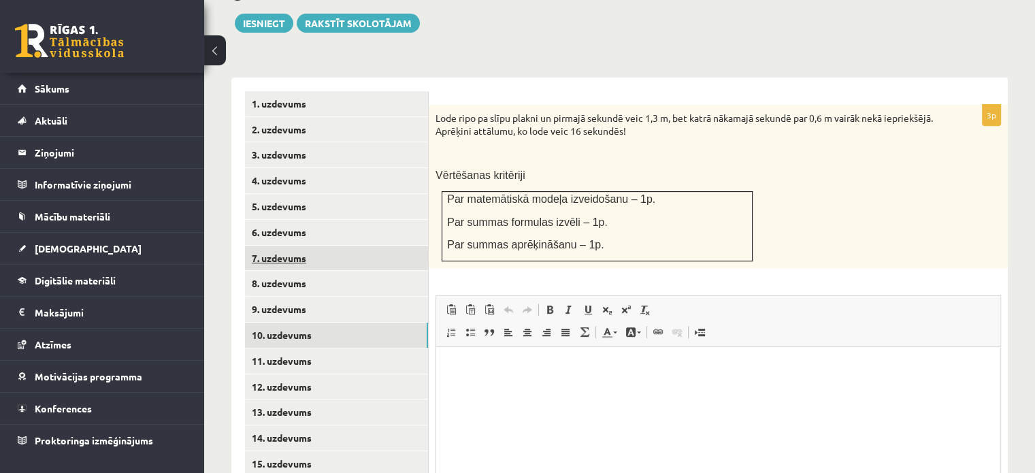
scroll to position [575, 0]
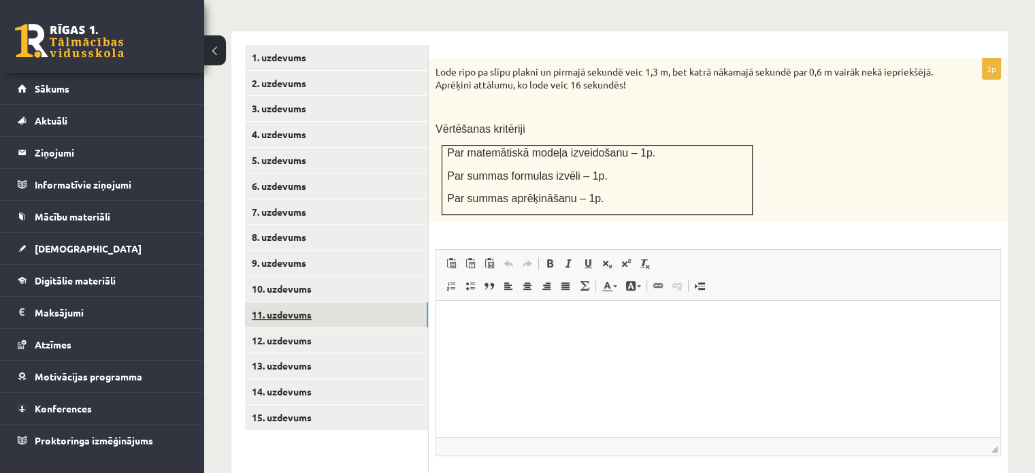
click at [308, 302] on link "11. uzdevums" at bounding box center [336, 314] width 183 height 25
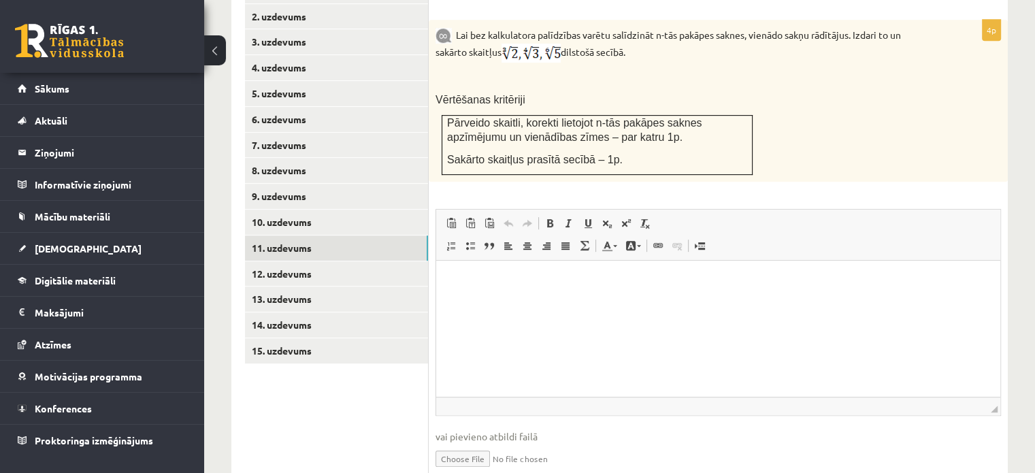
scroll to position [643, 0]
click at [462, 442] on input "file" at bounding box center [719, 456] width 566 height 28
type input "**********"
click at [319, 260] on link "12. uzdevums" at bounding box center [336, 272] width 183 height 25
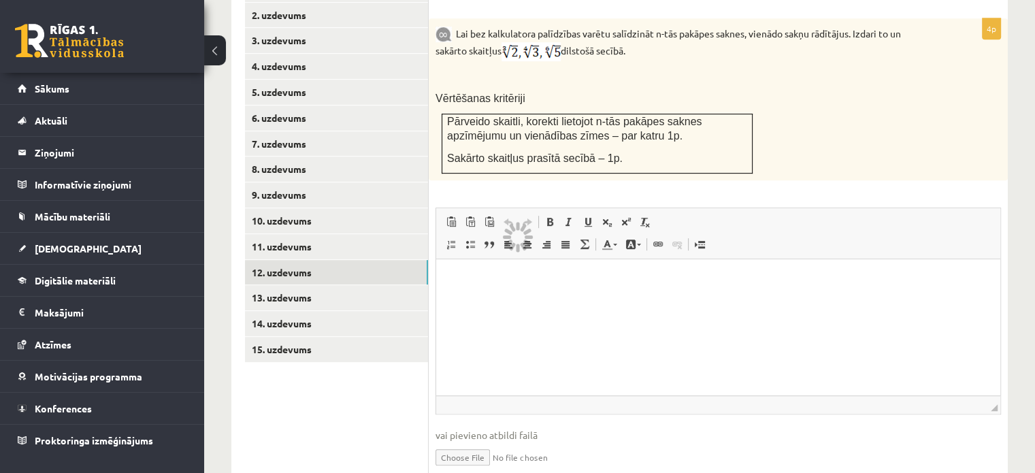
scroll to position [574, 0]
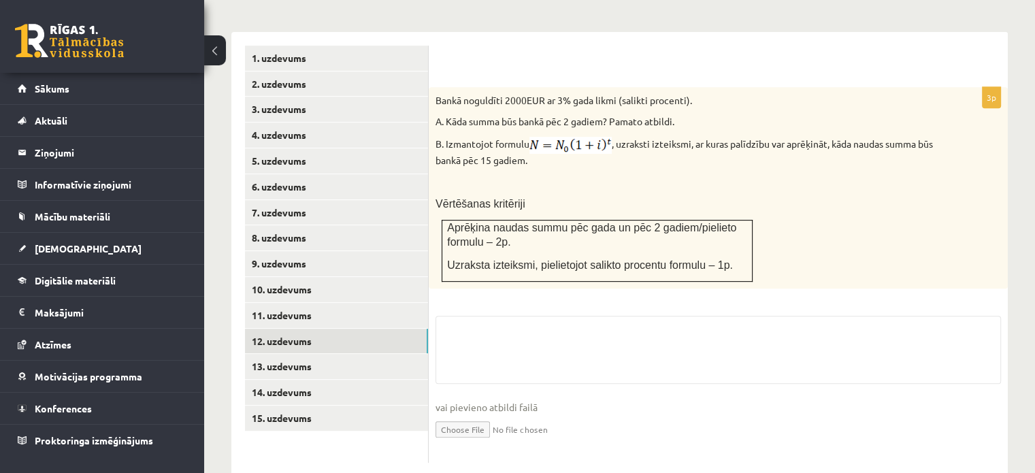
click at [466, 415] on input "file" at bounding box center [719, 429] width 566 height 28
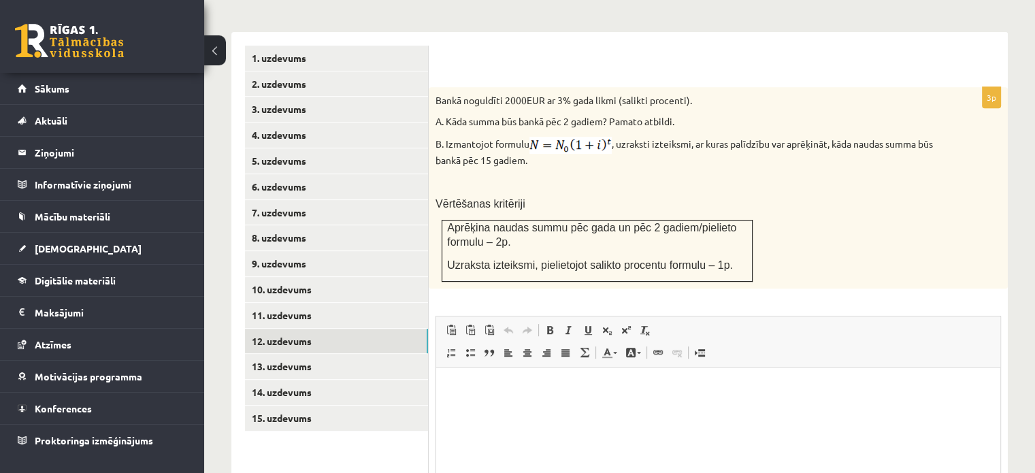
scroll to position [0, 0]
type input "**********"
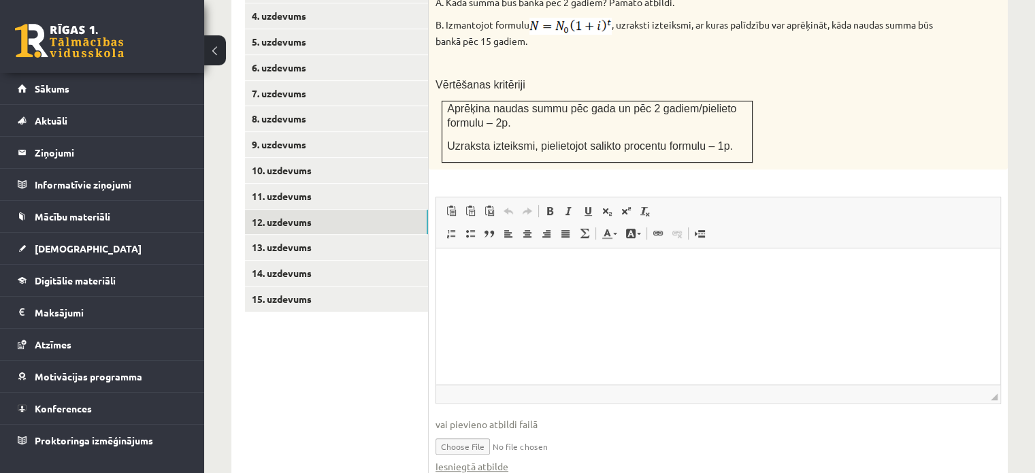
scroll to position [655, 0]
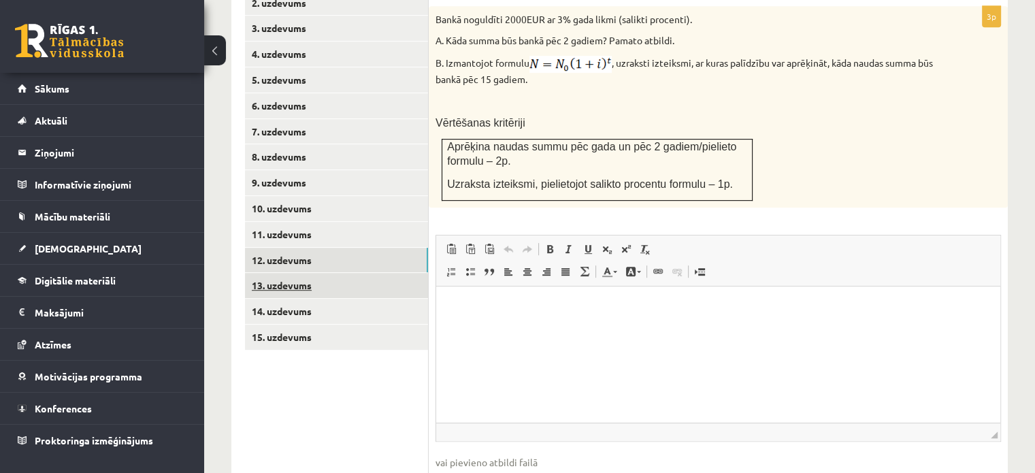
click at [314, 273] on link "13. uzdevums" at bounding box center [336, 285] width 183 height 25
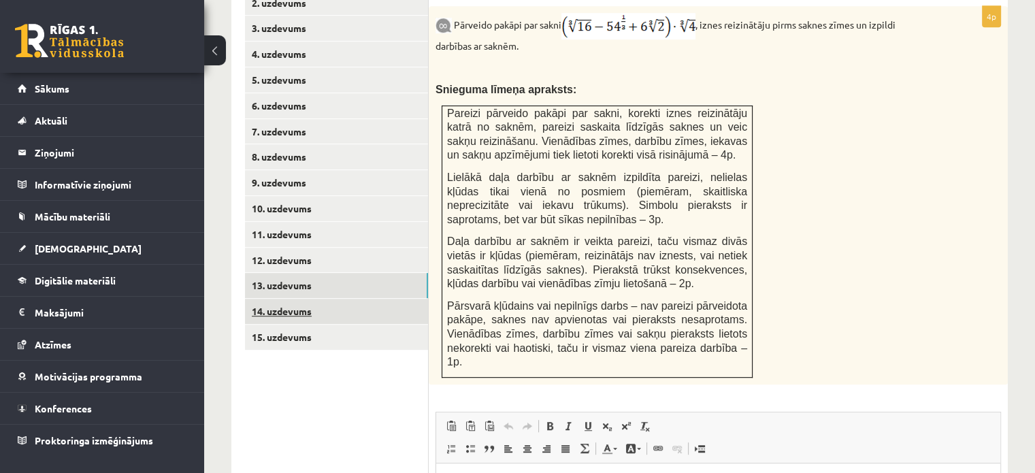
scroll to position [0, 0]
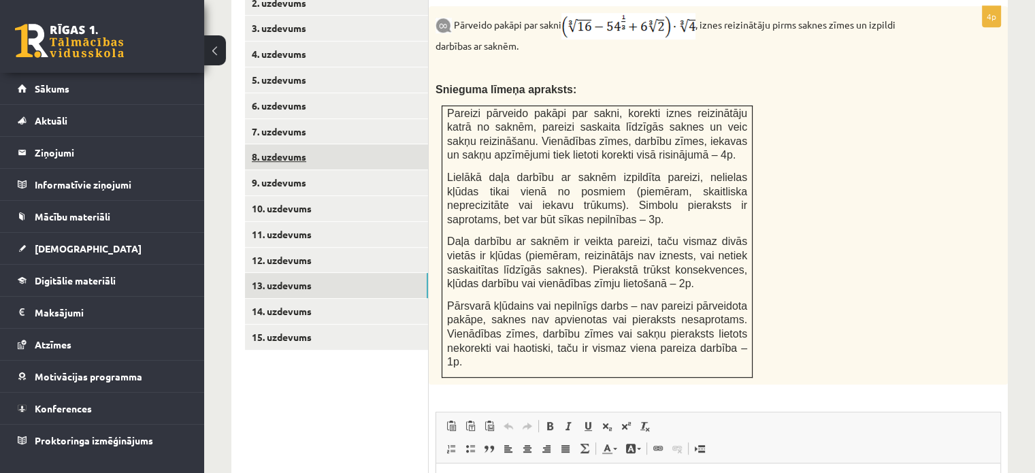
click at [295, 144] on link "8. uzdevums" at bounding box center [336, 156] width 183 height 25
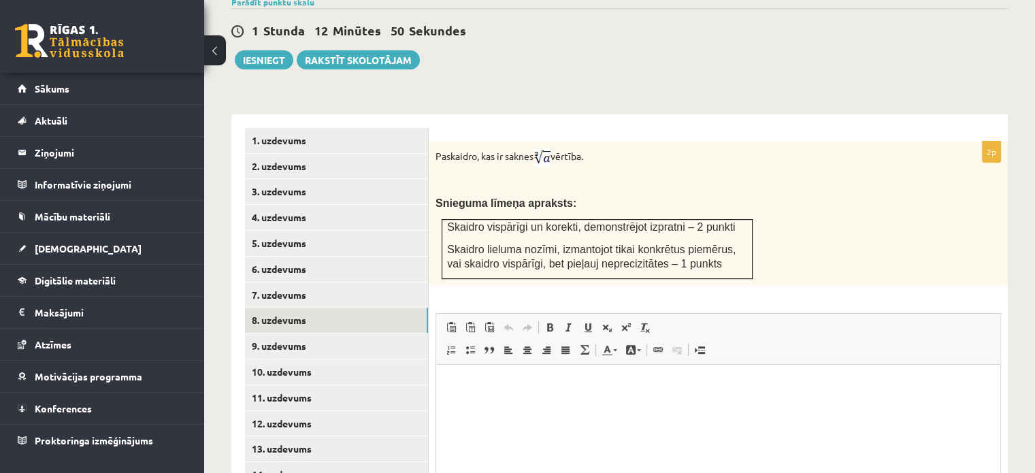
scroll to position [487, 0]
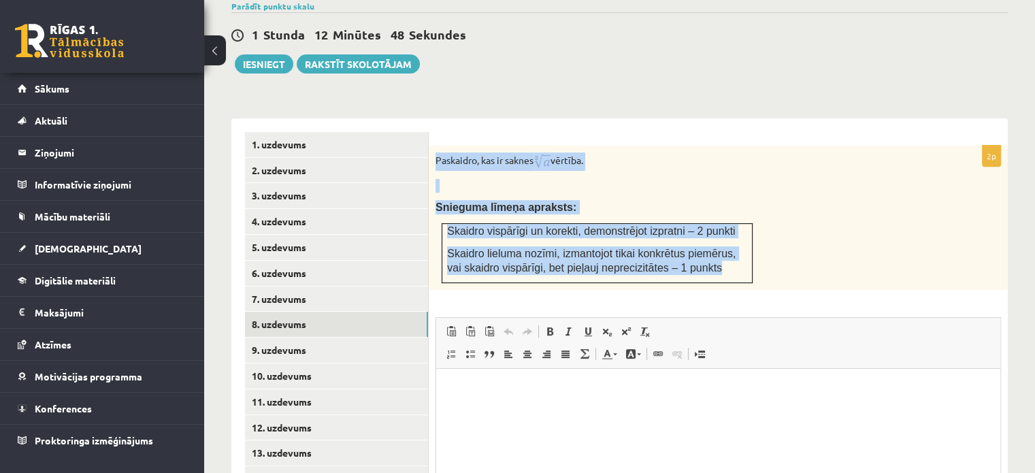
drag, startPoint x: 432, startPoint y: 125, endPoint x: 741, endPoint y: 240, distance: 328.9
click at [741, 240] on div "Paskaidro, kas ir saknes vērtība. Snieguma līmeņa apraksts: Skaidro vispārīgi u…" at bounding box center [718, 218] width 579 height 144
copy div "Paskaidro, kas ir saknes vērtība. Snieguma līmeņa apraksts: Skaidro vispārīgi u…"
click at [691, 179] on p at bounding box center [685, 186] width 498 height 14
click at [755, 152] on p "Paskaidro, kas ir saknes vērtība." at bounding box center [685, 161] width 498 height 18
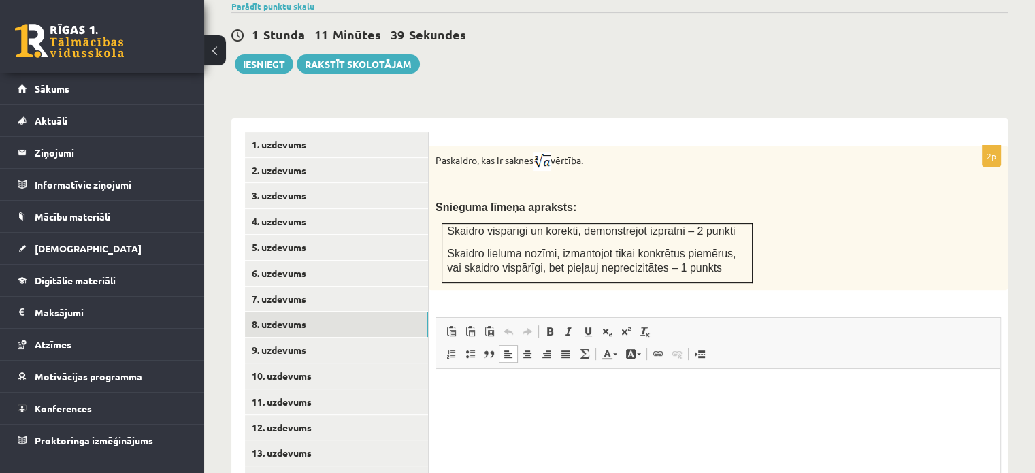
click at [447, 382] on html at bounding box center [718, 390] width 564 height 42
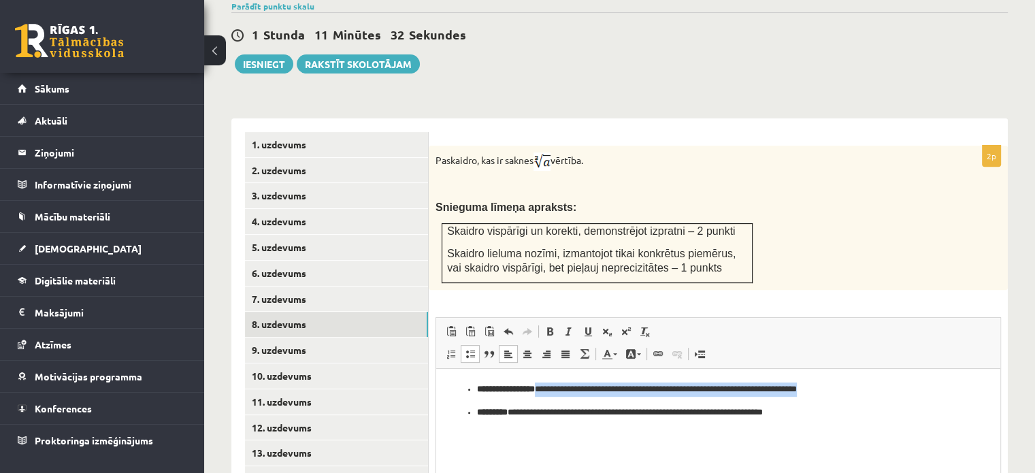
drag, startPoint x: 549, startPoint y: 385, endPoint x: 483, endPoint y: 398, distance: 67.3
click at [481, 399] on ul "**********" at bounding box center [718, 401] width 537 height 37
drag, startPoint x: 509, startPoint y: 464, endPoint x: 555, endPoint y: 457, distance: 46.1
click at [510, 433] on html "**********" at bounding box center [718, 401] width 564 height 64
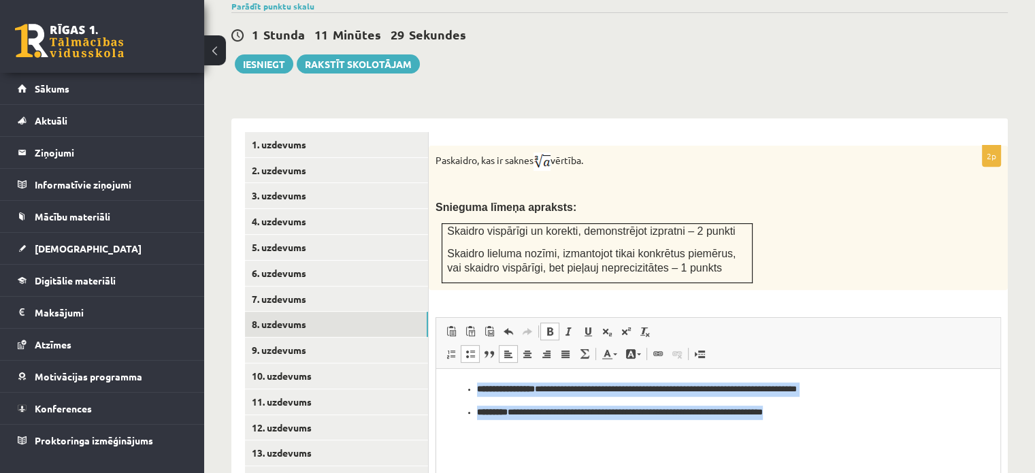
drag, startPoint x: 786, startPoint y: 408, endPoint x: 521, endPoint y: 322, distance: 279.2
click at [521, 369] on html "**********" at bounding box center [718, 401] width 564 height 64
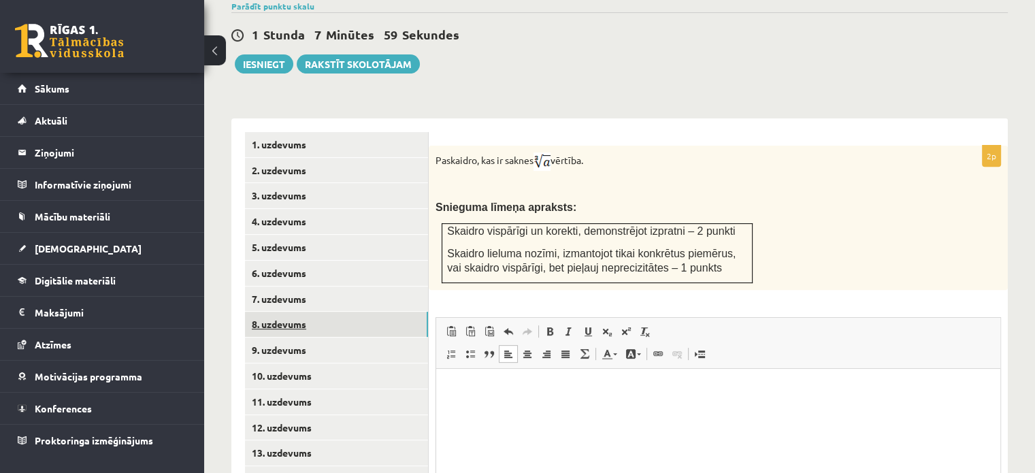
click at [339, 312] on link "8. uzdevums" at bounding box center [336, 324] width 183 height 25
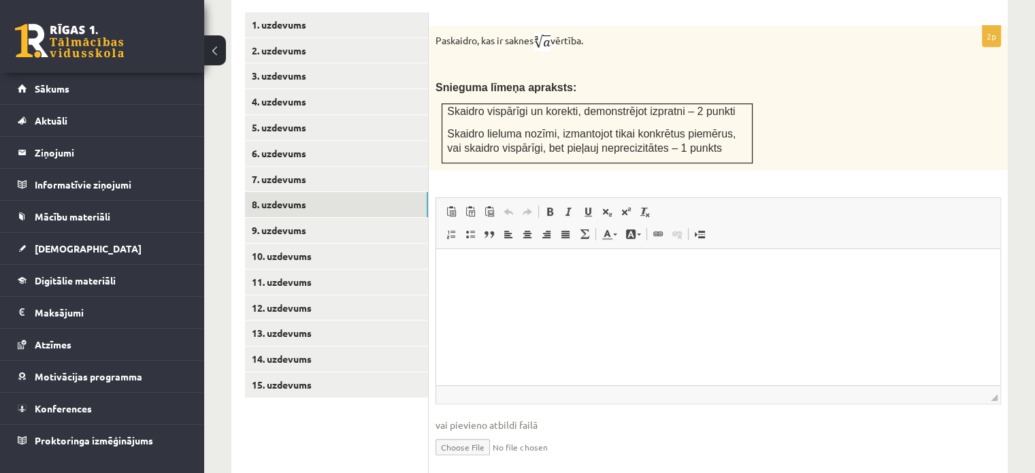
scroll to position [624, 0]
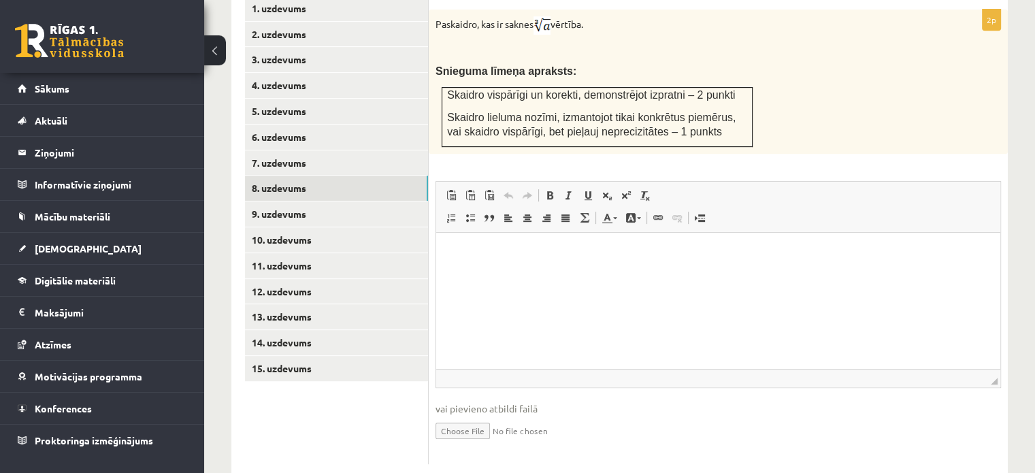
click at [482, 416] on input "file" at bounding box center [719, 430] width 566 height 28
type input "**********"
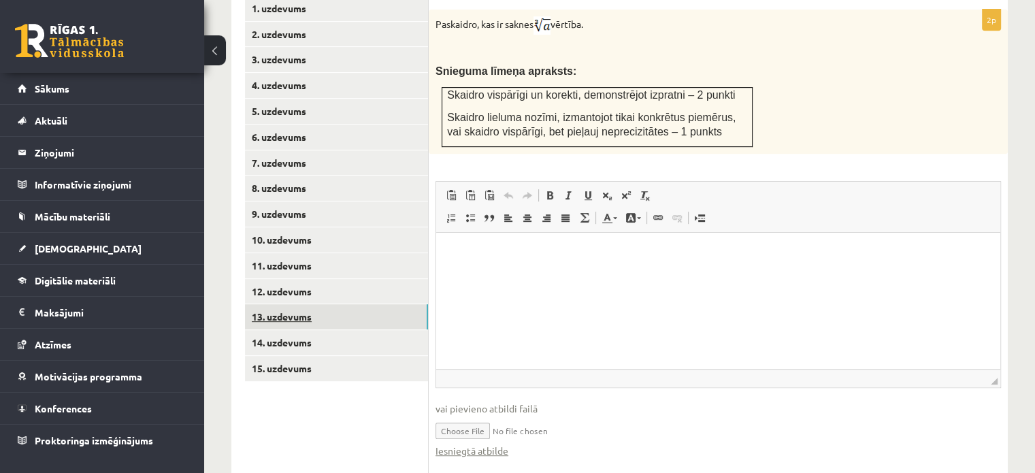
click at [274, 304] on link "13. uzdevums" at bounding box center [336, 316] width 183 height 25
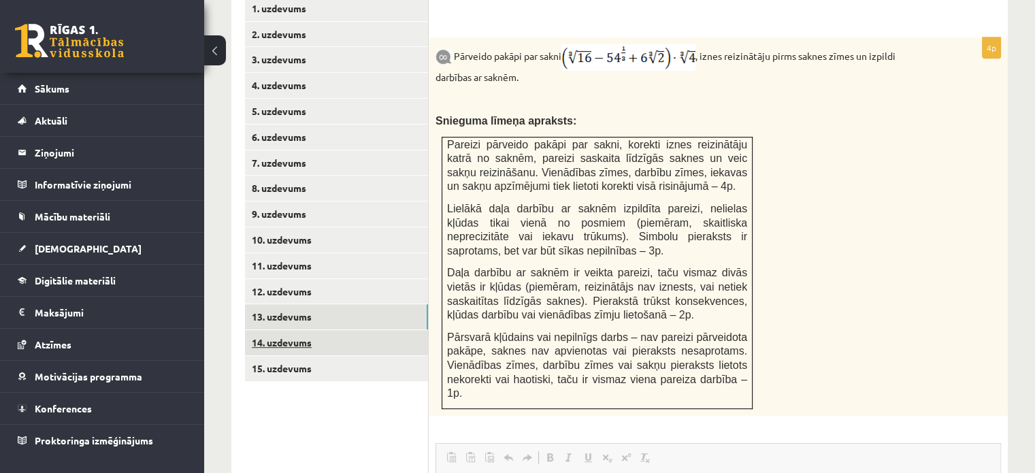
scroll to position [0, 0]
click at [267, 330] on link "14. uzdevums" at bounding box center [336, 342] width 183 height 25
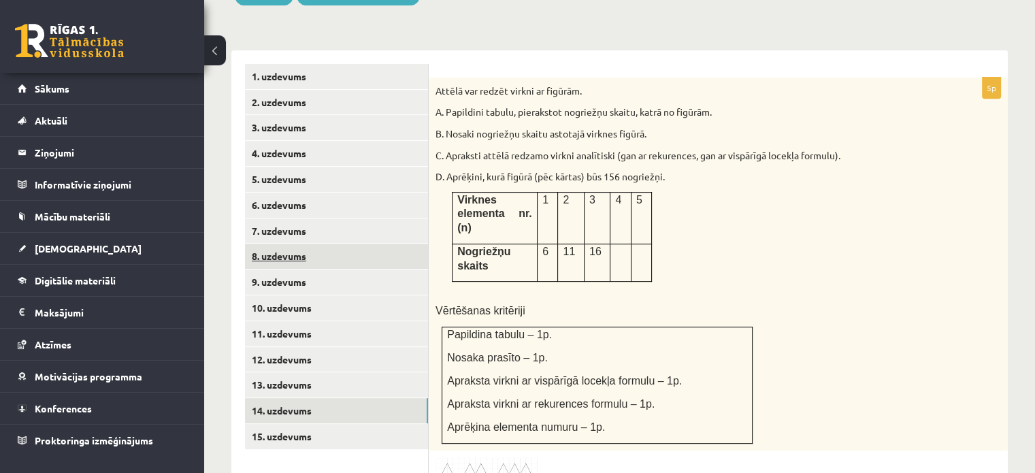
scroll to position [555, 0]
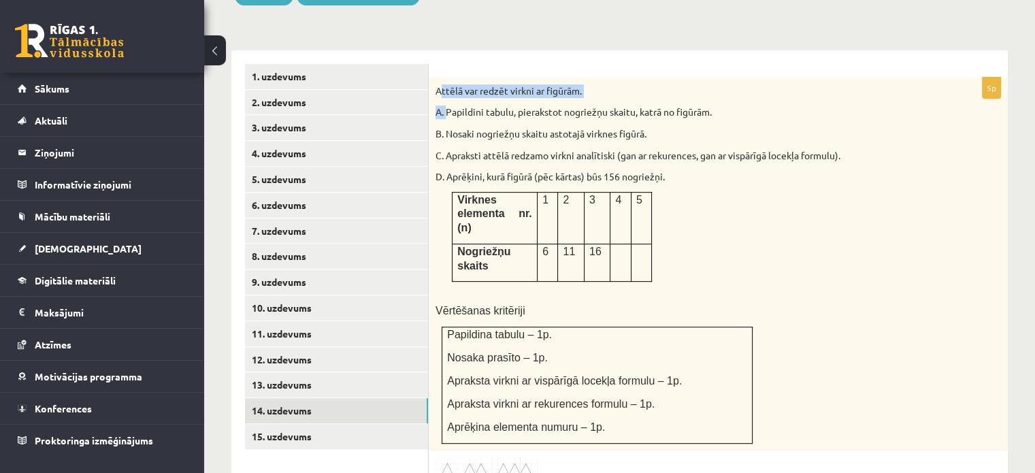
click at [446, 78] on div "Attēlā var redzēt virkni ar figūrām. A. Papildini tabulu, pierakstot nogriežņu …" at bounding box center [718, 264] width 579 height 373
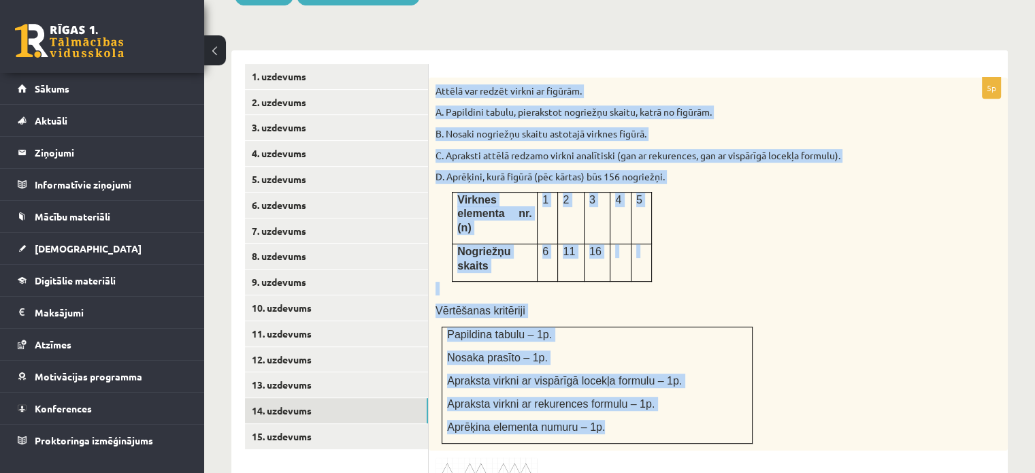
drag, startPoint x: 434, startPoint y: 54, endPoint x: 653, endPoint y: 346, distance: 365.0
click at [668, 363] on div "Attēlā var redzēt virkni ar figūrām. A. Papildini tabulu, pierakstot nogriežņu …" at bounding box center [718, 264] width 579 height 373
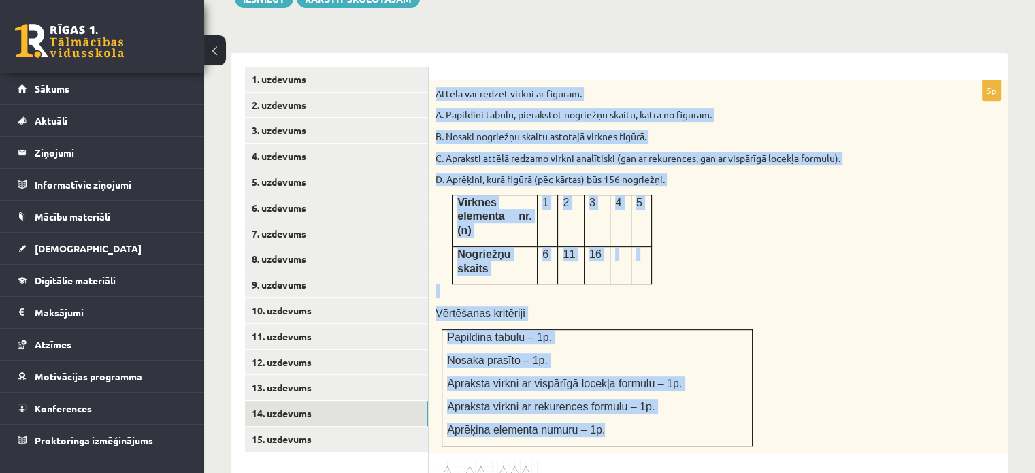
click at [994, 157] on div "Attēlā var redzēt virkni ar figūrām. A. Papildini tabulu, pierakstot nogriežņu …" at bounding box center [718, 266] width 579 height 373
click at [924, 39] on div "**********" at bounding box center [619, 428] width 777 height 779
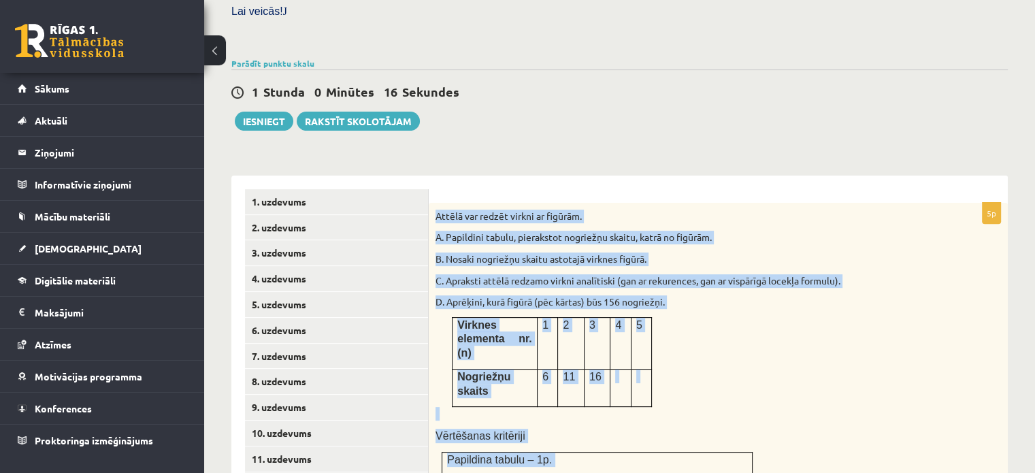
scroll to position [278, 0]
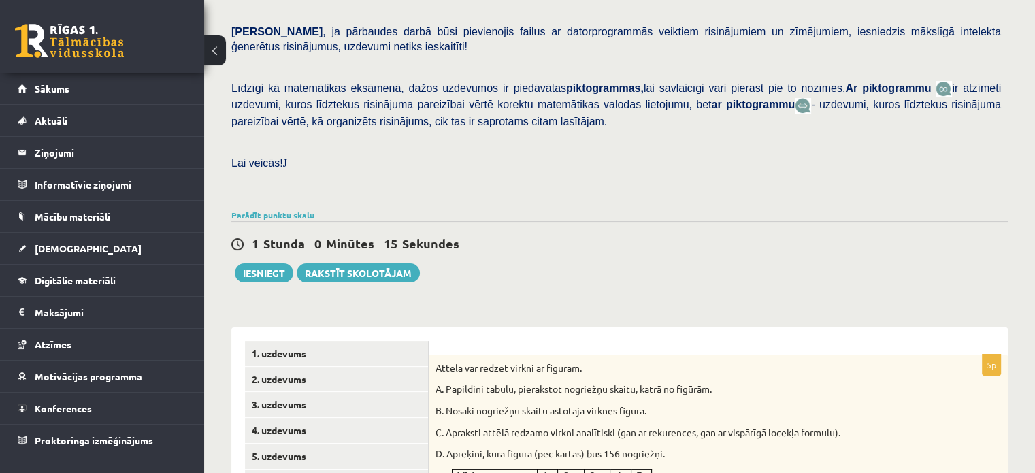
click at [611, 121] on div "Pārbaudes darbā varēsi demonstrēt savas zināšanas, izpratni, prasmes, kā arī Te…" at bounding box center [619, 11] width 777 height 389
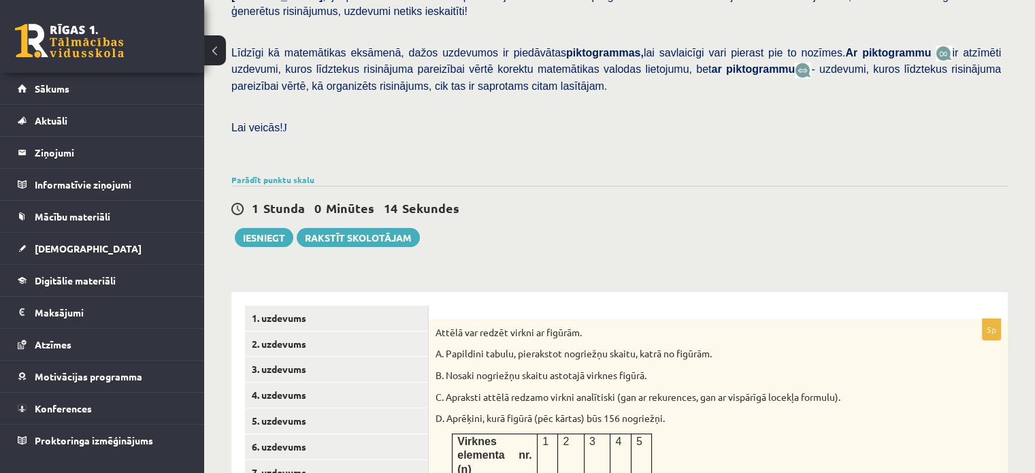
scroll to position [483, 0]
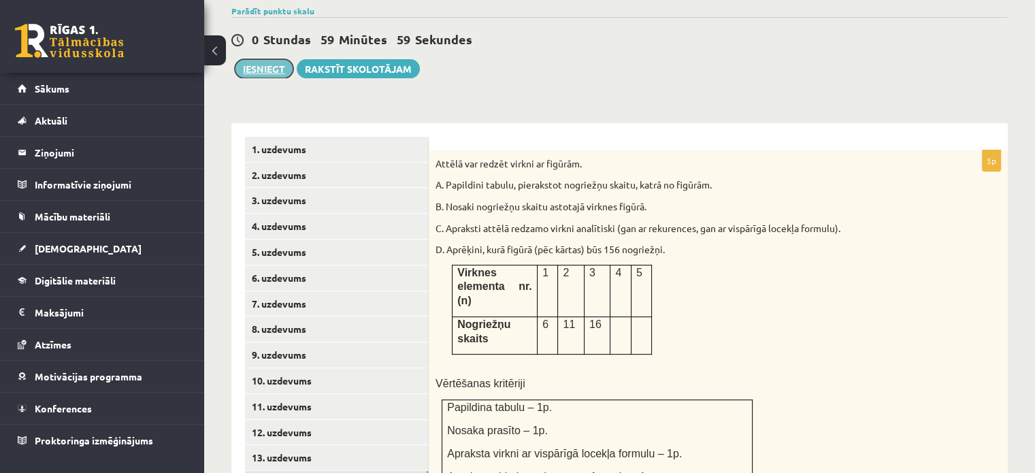
click at [265, 59] on button "Iesniegt" at bounding box center [264, 68] width 59 height 19
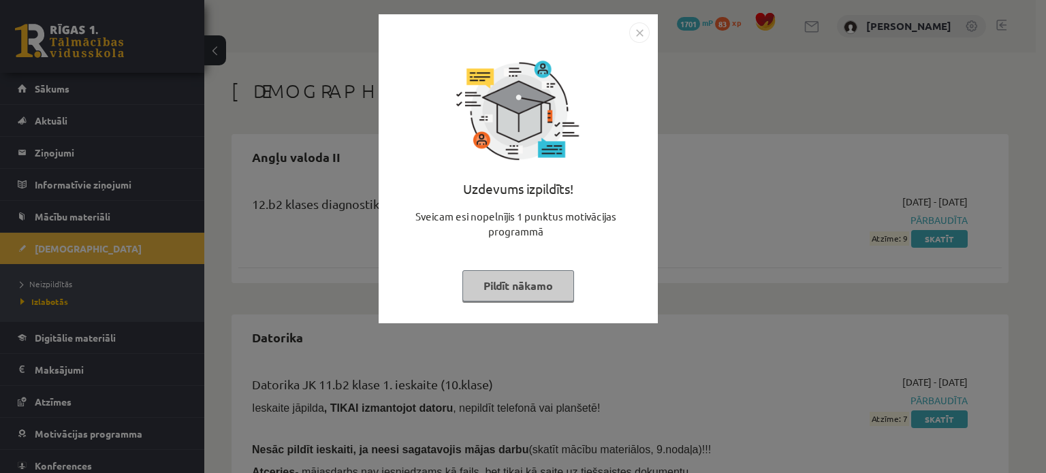
click at [528, 285] on button "Pildīt nākamo" at bounding box center [518, 285] width 112 height 31
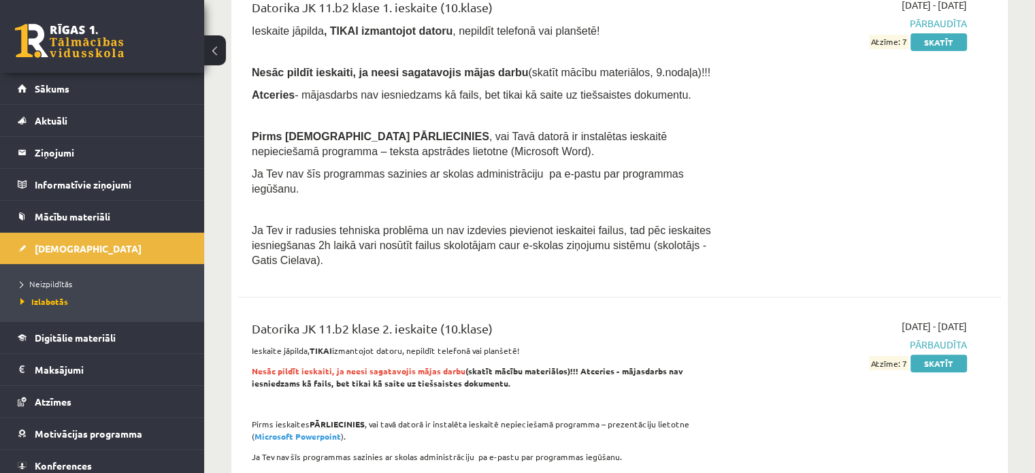
scroll to position [545, 0]
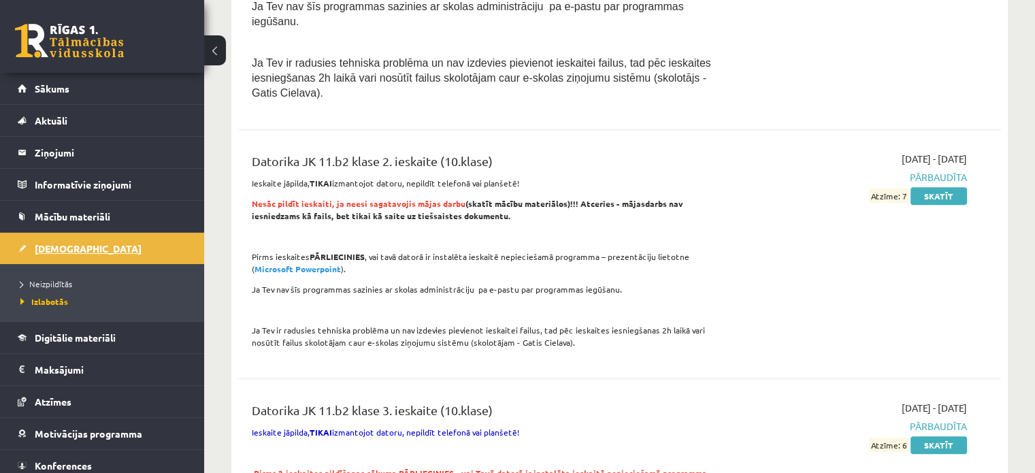
click at [68, 235] on link "[DEMOGRAPHIC_DATA]" at bounding box center [103, 248] width 170 height 31
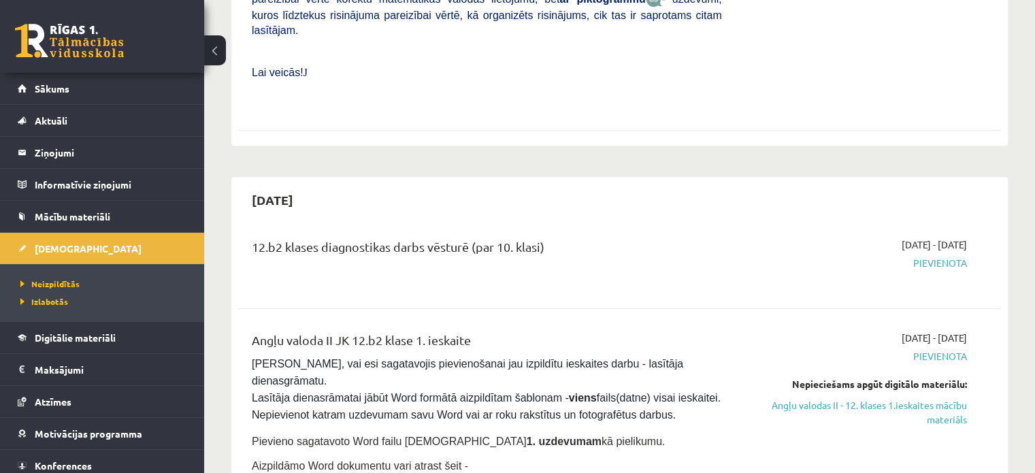
scroll to position [681, 0]
